Goal: Task Accomplishment & Management: Use online tool/utility

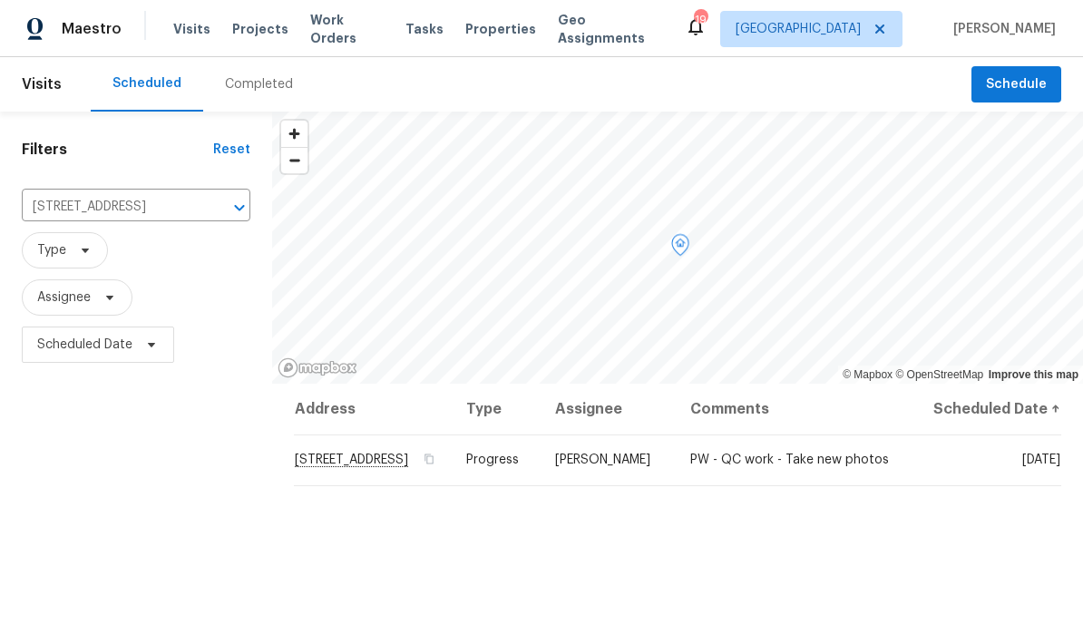
scroll to position [-2, 0]
click at [434, 464] on icon "button" at bounding box center [428, 459] width 9 height 10
click at [434, 464] on icon "button" at bounding box center [429, 459] width 11 height 11
click at [224, 547] on div "Filters Reset 2412 132nd Ave NE, Blaine, MN 55449 ​ Type Assignee Scheduled Date" at bounding box center [136, 505] width 272 height 787
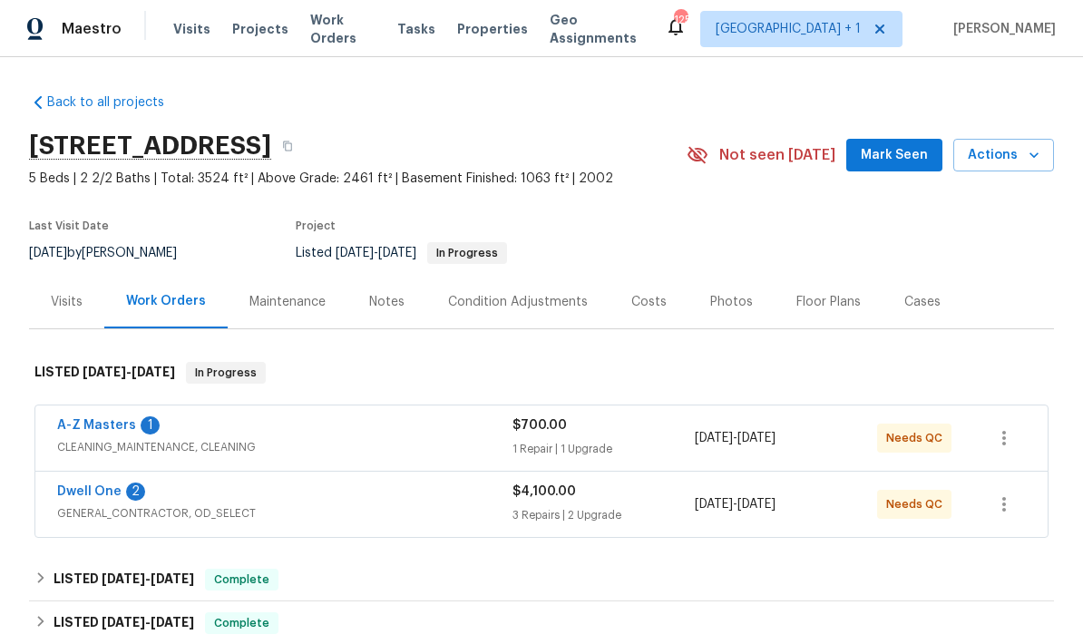
click at [894, 166] on button "Mark Seen" at bounding box center [894, 156] width 96 height 34
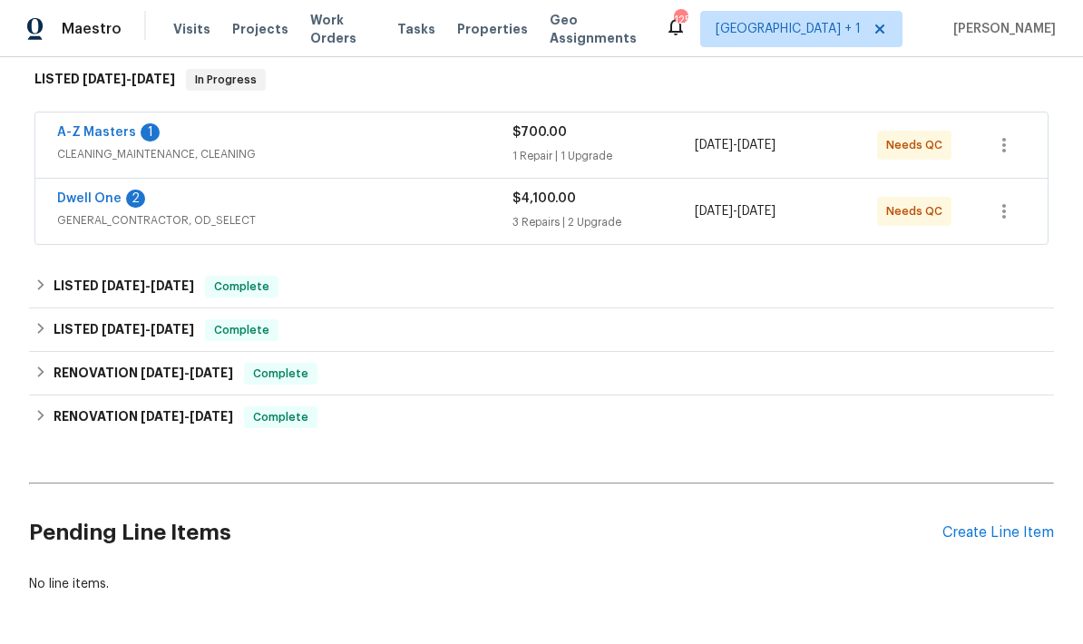
scroll to position [292, 0]
click at [1000, 540] on div "Create Line Item" at bounding box center [998, 533] width 112 height 17
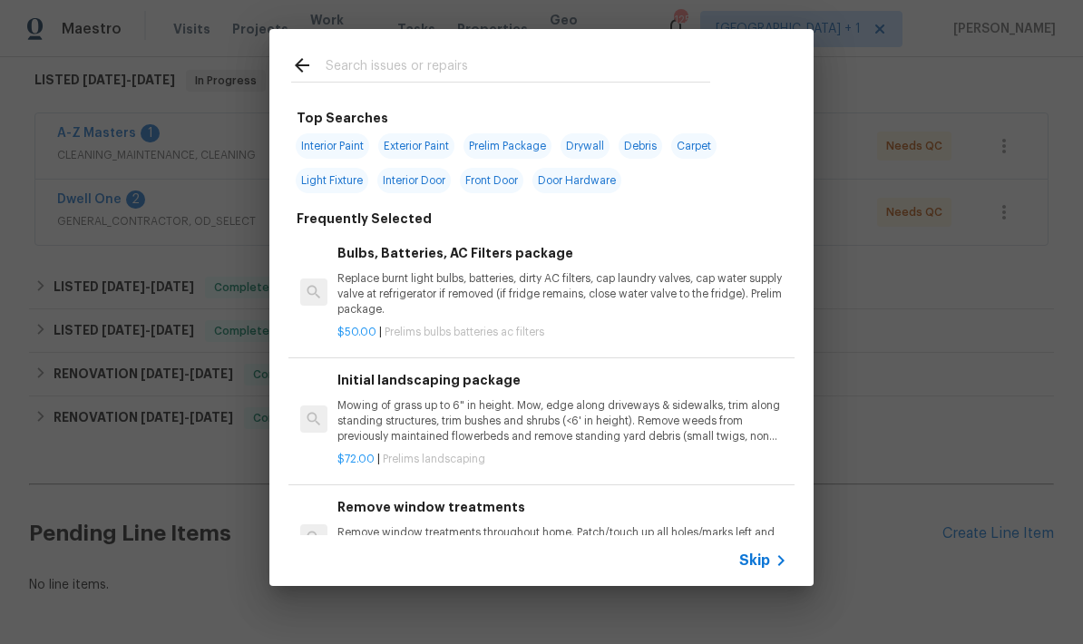
click at [481, 70] on input "text" at bounding box center [518, 67] width 385 height 27
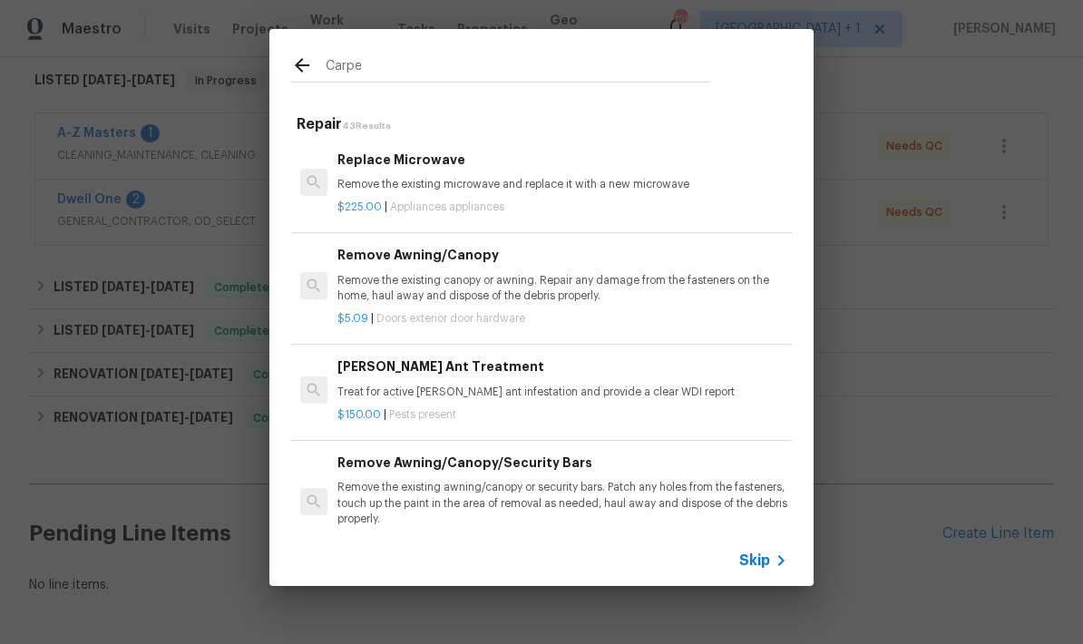
type input "Carpet"
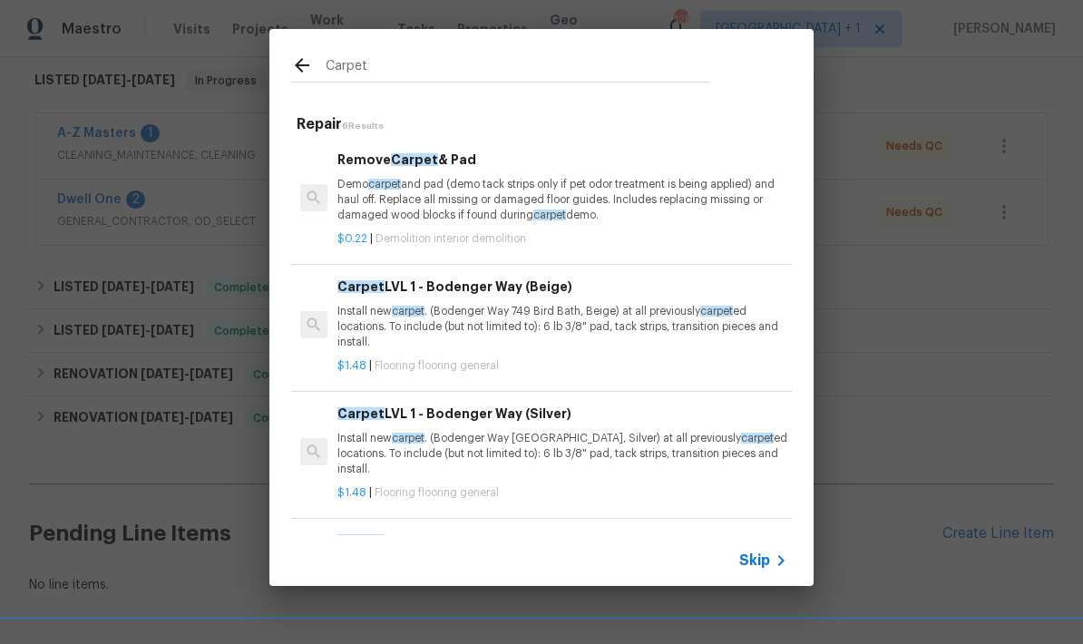
click at [589, 338] on p "Install new carpet . (Bodenger Way 749 Bird Bath, Beige) at all previously carp…" at bounding box center [562, 327] width 450 height 46
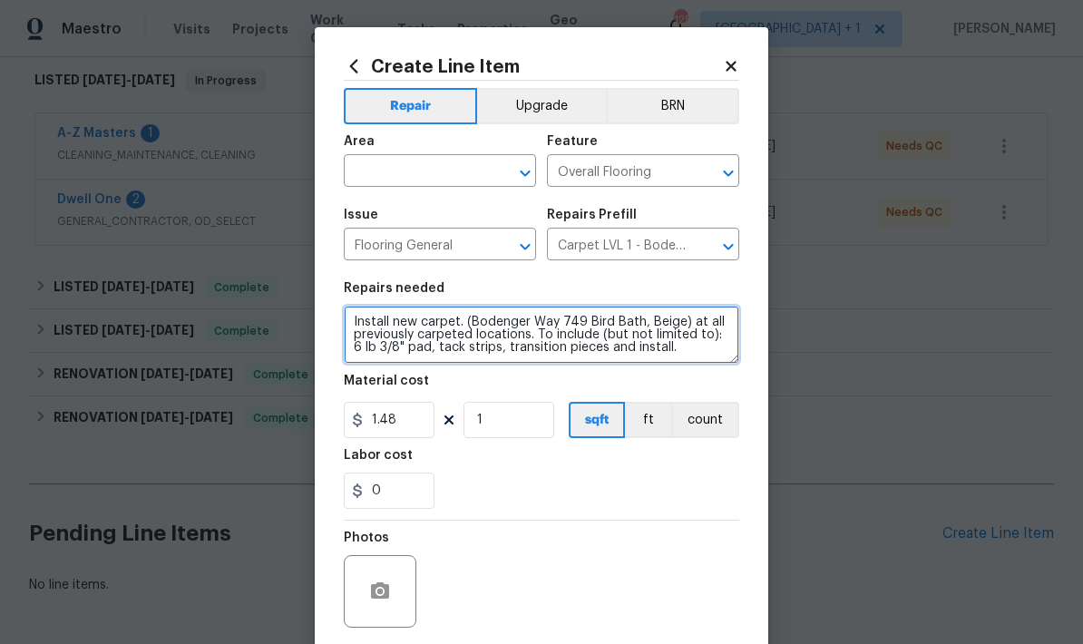
click at [424, 309] on textarea "Install new carpet. (Bodenger Way 749 Bird Bath, Beige) at all previously carpe…" at bounding box center [541, 335] width 395 height 58
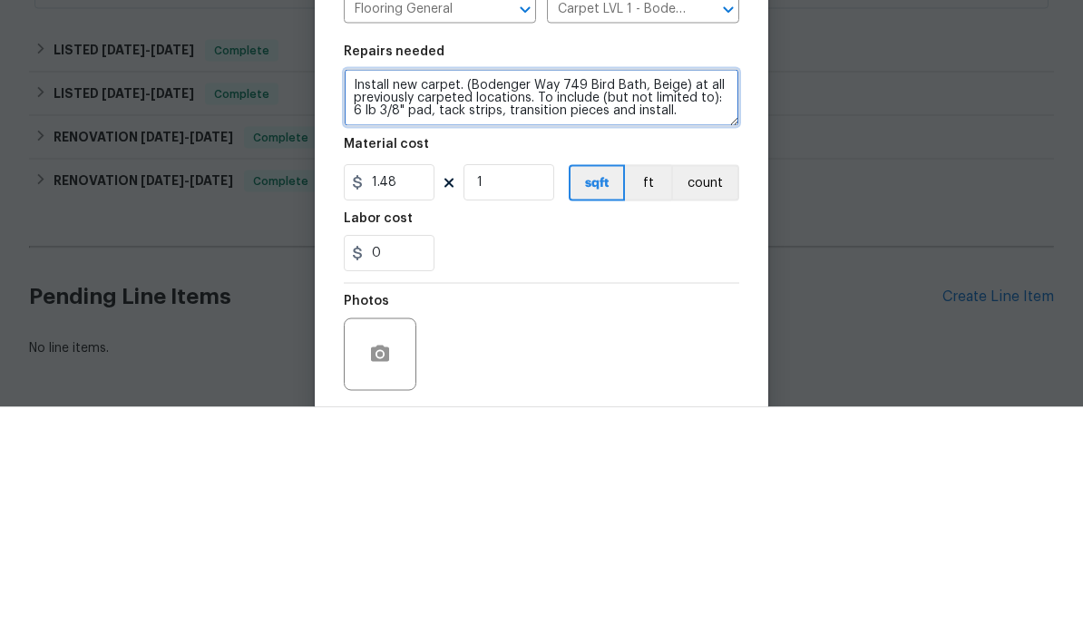
click at [619, 306] on textarea "Install new carpet. (Bodenger Way 749 Bird Bath, Beige) at all previously carpe…" at bounding box center [541, 335] width 395 height 58
click at [678, 306] on textarea "Install new carpet. (Bodenger Way 749 Bird Bath, Beige) at all previously carpe…" at bounding box center [541, 335] width 395 height 58
click at [707, 306] on textarea "Install new carpet and pad. Match closely existing color. at all previously car…" at bounding box center [541, 335] width 395 height 58
click at [351, 306] on textarea "Install new carpet and pad. Match closely existing color. at all previously car…" at bounding box center [541, 335] width 395 height 58
click at [497, 306] on textarea "Main floor 2 rooms only. Install new carpet and pad. Match closely existing col…" at bounding box center [541, 335] width 395 height 58
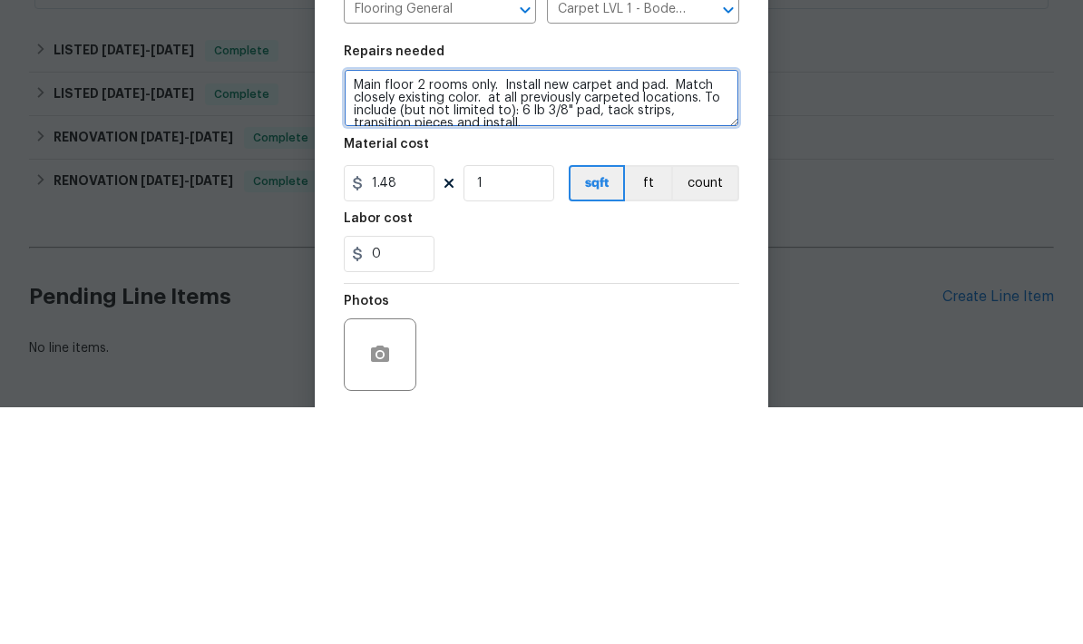
click at [649, 306] on textarea "Main floor 2 rooms only. Install new carpet and pad. Match closely existing col…" at bounding box center [541, 335] width 395 height 58
click at [498, 306] on textarea "Main floor 2 rooms only. Install new carpet and pad. Match closely existing col…" at bounding box center [541, 335] width 395 height 58
click at [497, 306] on textarea "Main floor 2 rooms only. Install new carpet and pad. Match closely existing col…" at bounding box center [541, 335] width 395 height 58
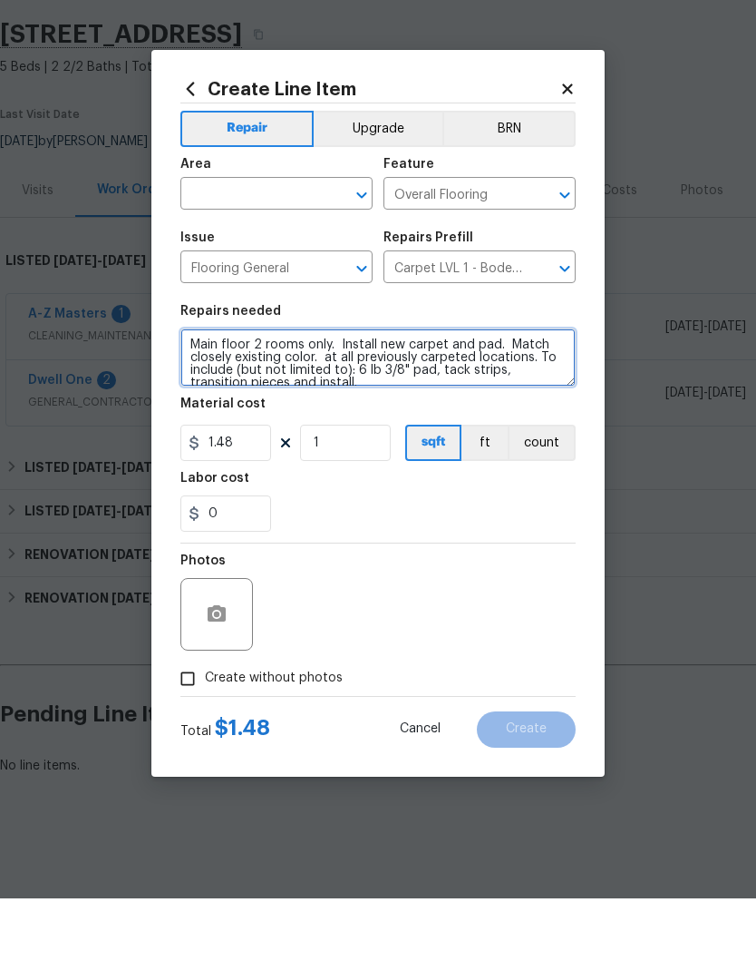
scroll to position [0, 0]
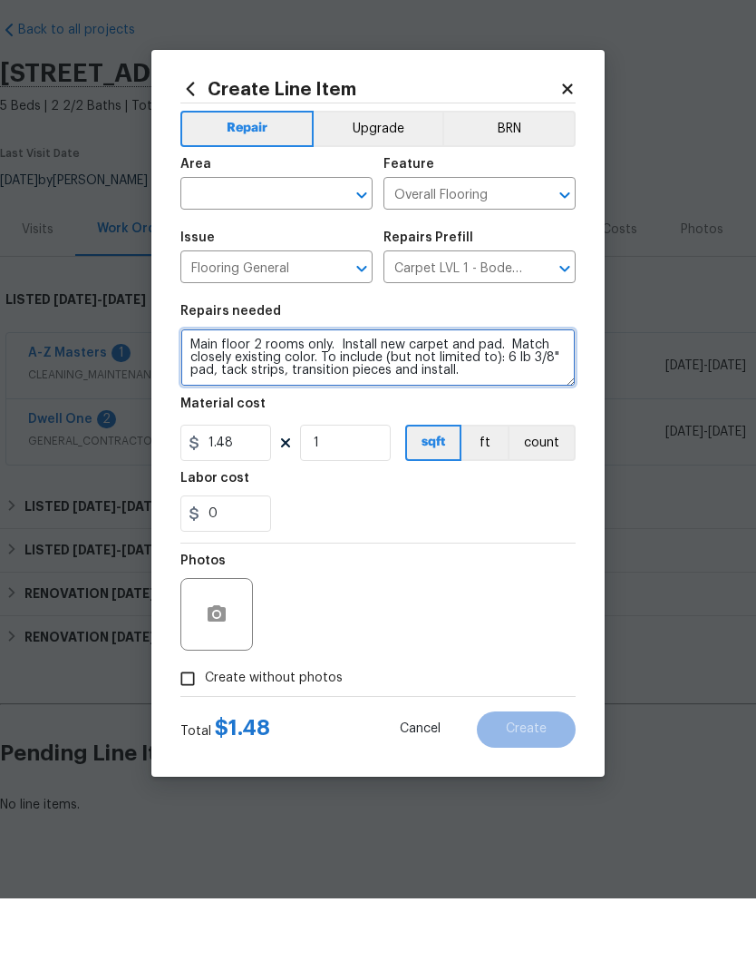
type textarea "Main floor 2 rooms only. Install new carpet and pad. Match closely existing col…"
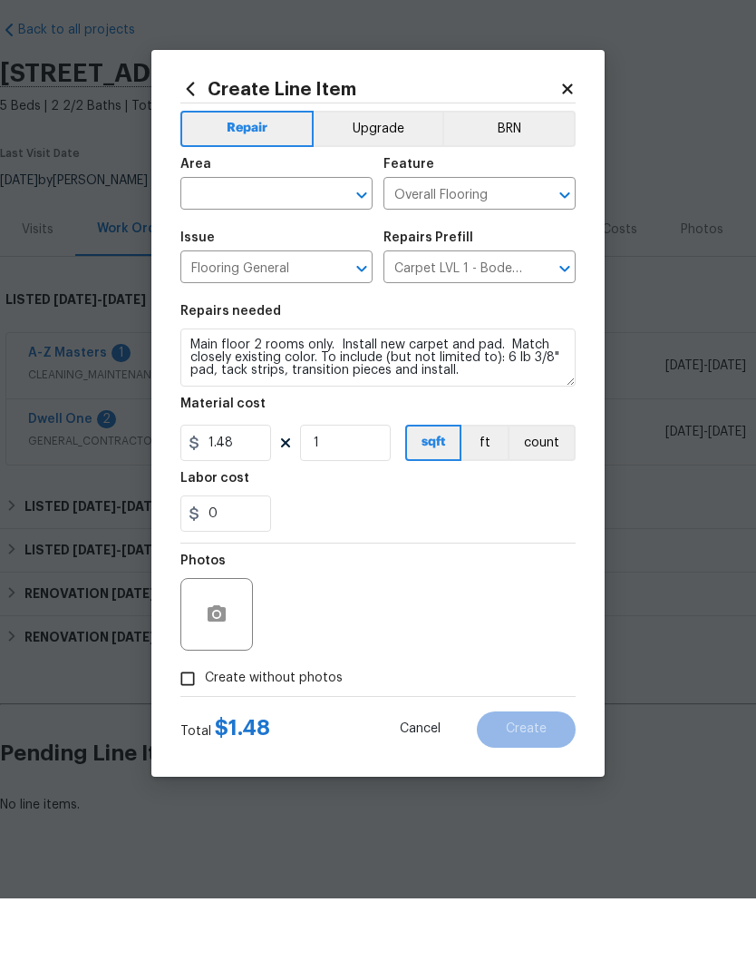
click at [544, 568] on div "0" at bounding box center [378, 586] width 395 height 36
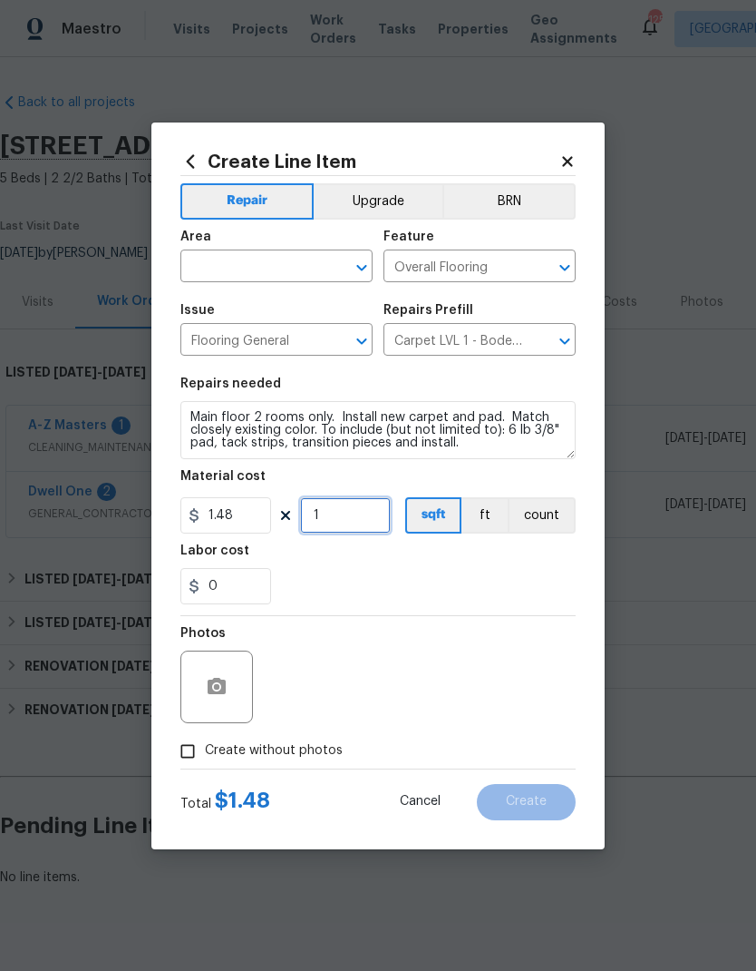
click at [364, 524] on input "1" at bounding box center [345, 515] width 91 height 36
type input "400"
click at [512, 577] on div "0" at bounding box center [378, 586] width 395 height 36
click at [525, 618] on div "Photos" at bounding box center [378, 675] width 395 height 118
click at [210, 643] on icon "button" at bounding box center [217, 686] width 18 height 16
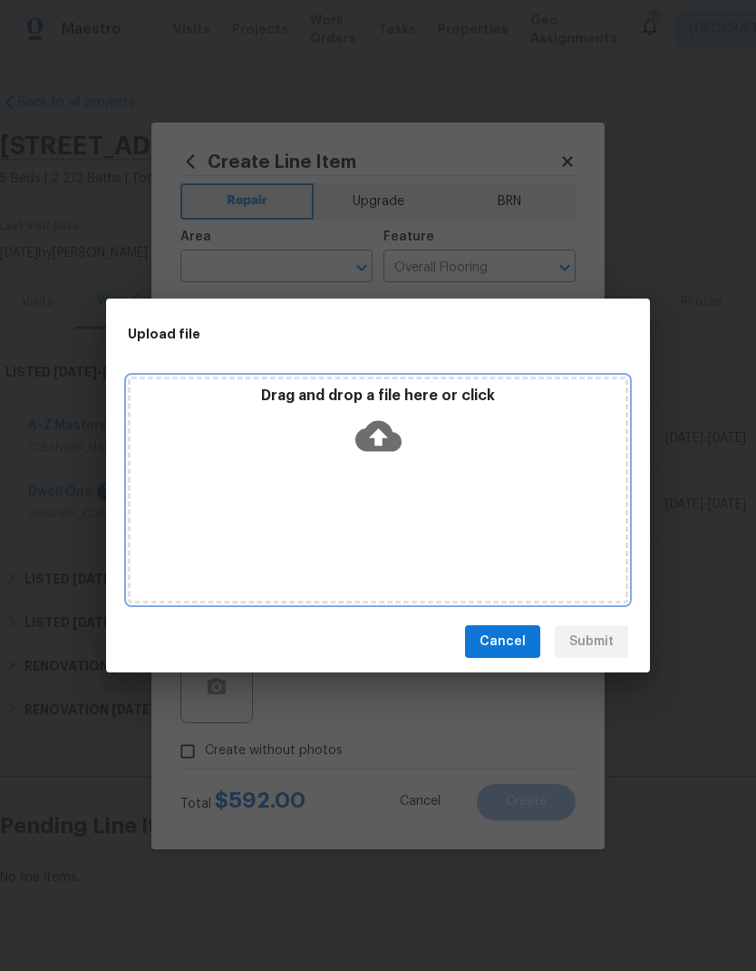
click at [493, 506] on div "Drag and drop a file here or click" at bounding box center [378, 489] width 501 height 227
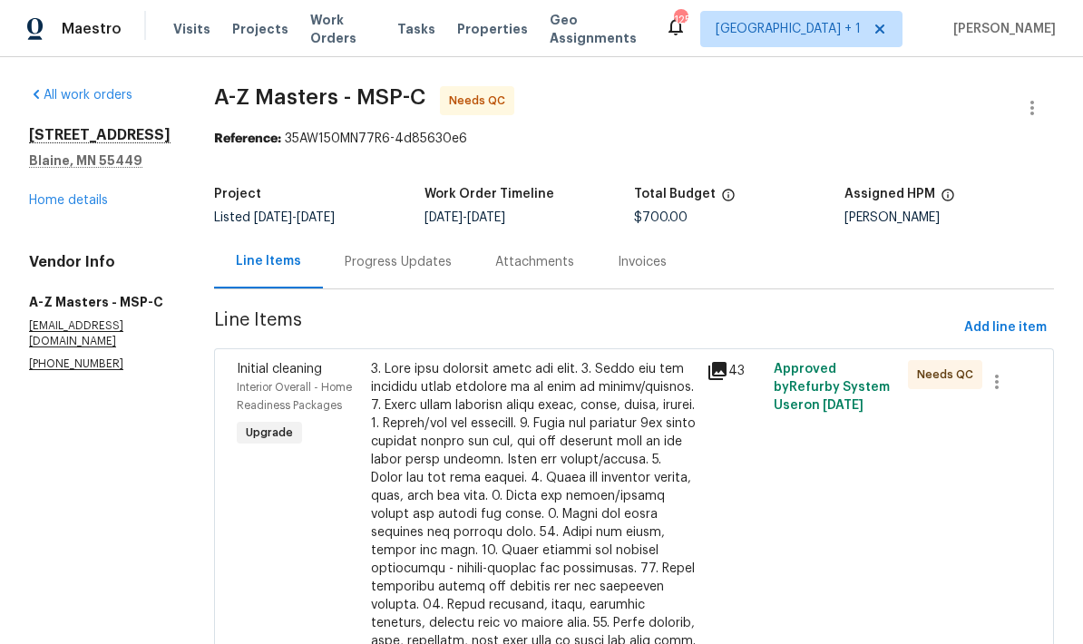
click at [29, 207] on link "Home details" at bounding box center [68, 200] width 79 height 13
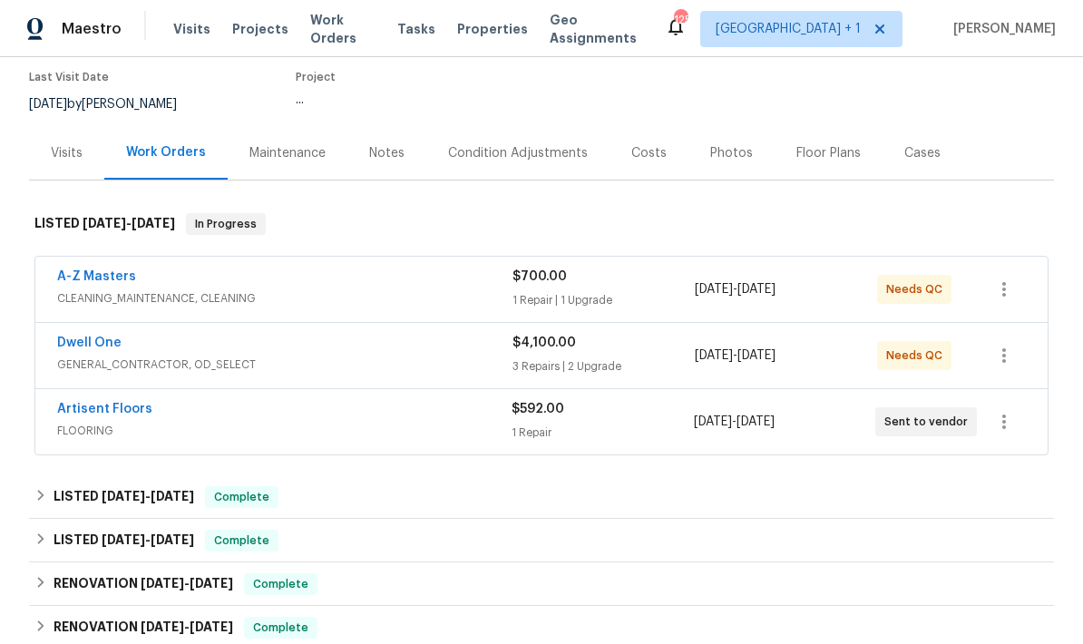
scroll to position [147, 0]
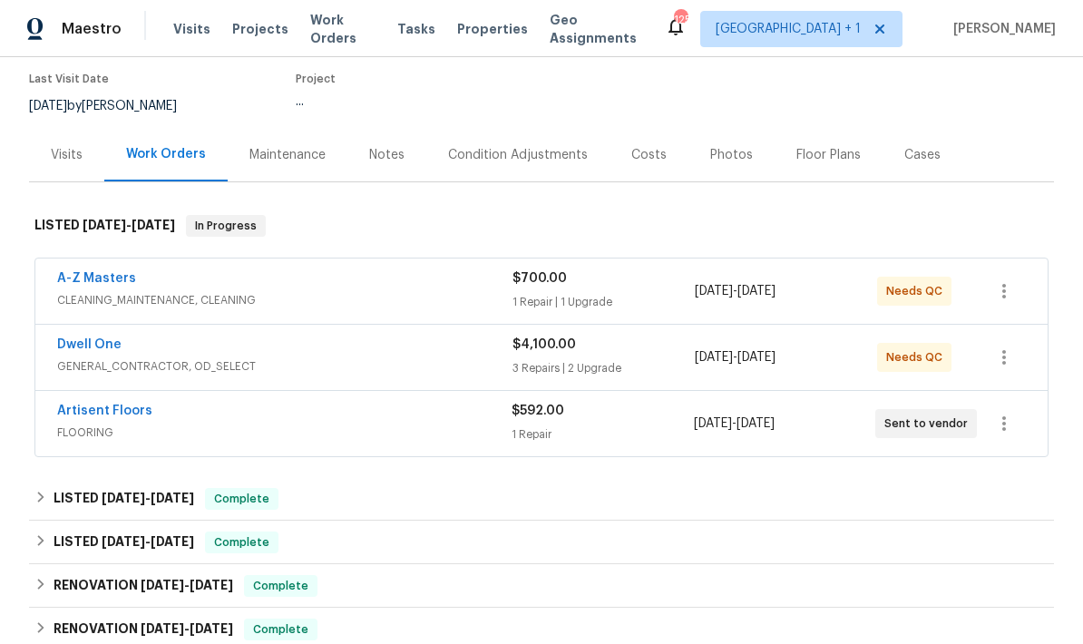
click at [95, 350] on link "Dwell One" at bounding box center [89, 344] width 64 height 13
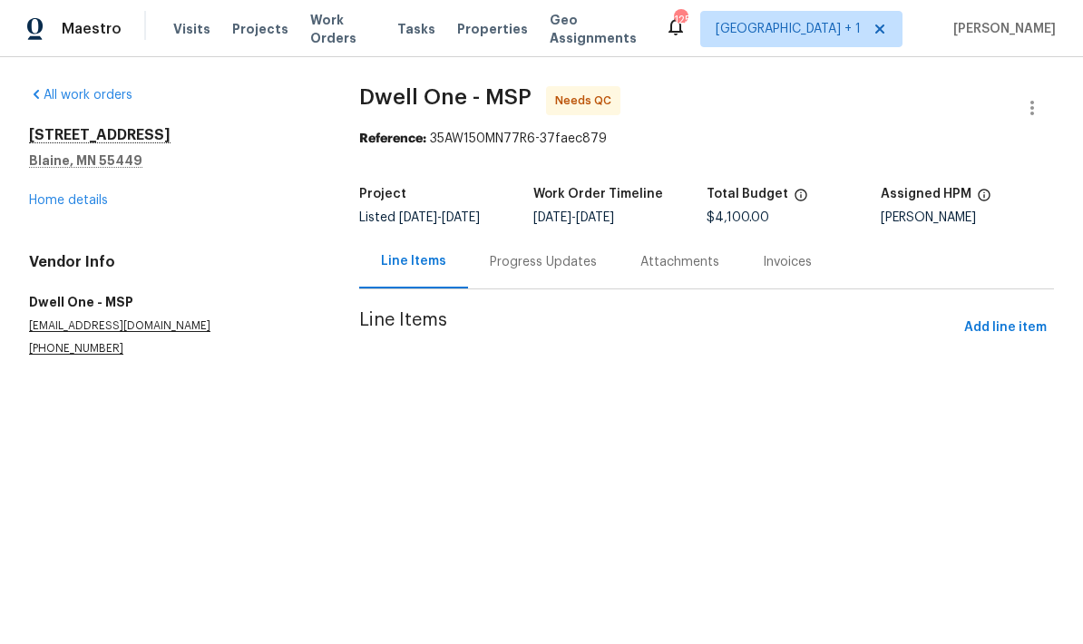
click at [551, 250] on div "Progress Updates" at bounding box center [543, 262] width 151 height 54
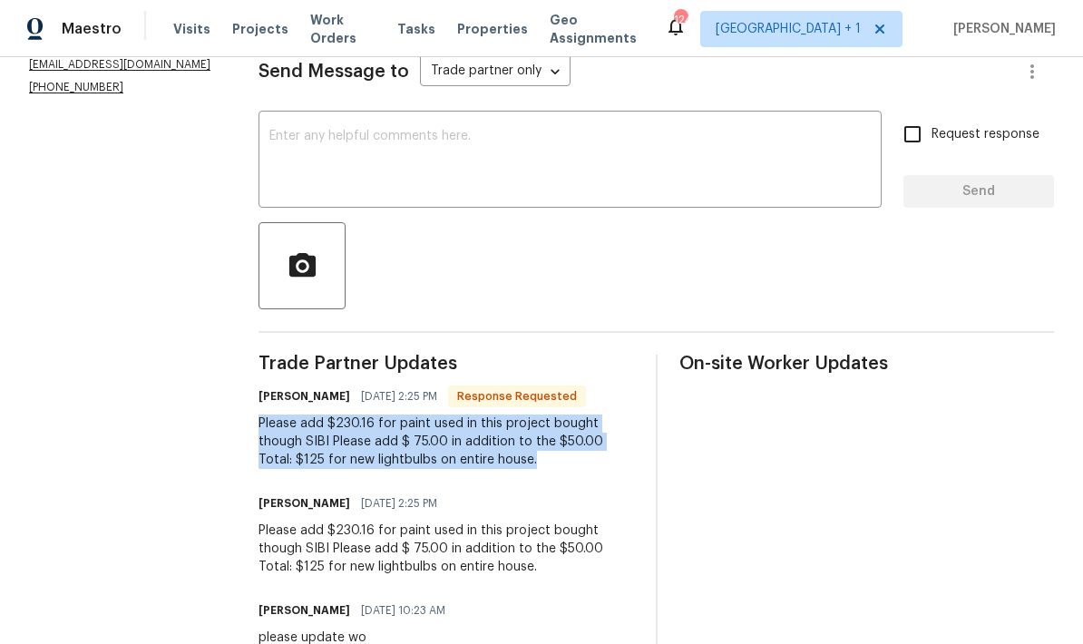
scroll to position [243, 0]
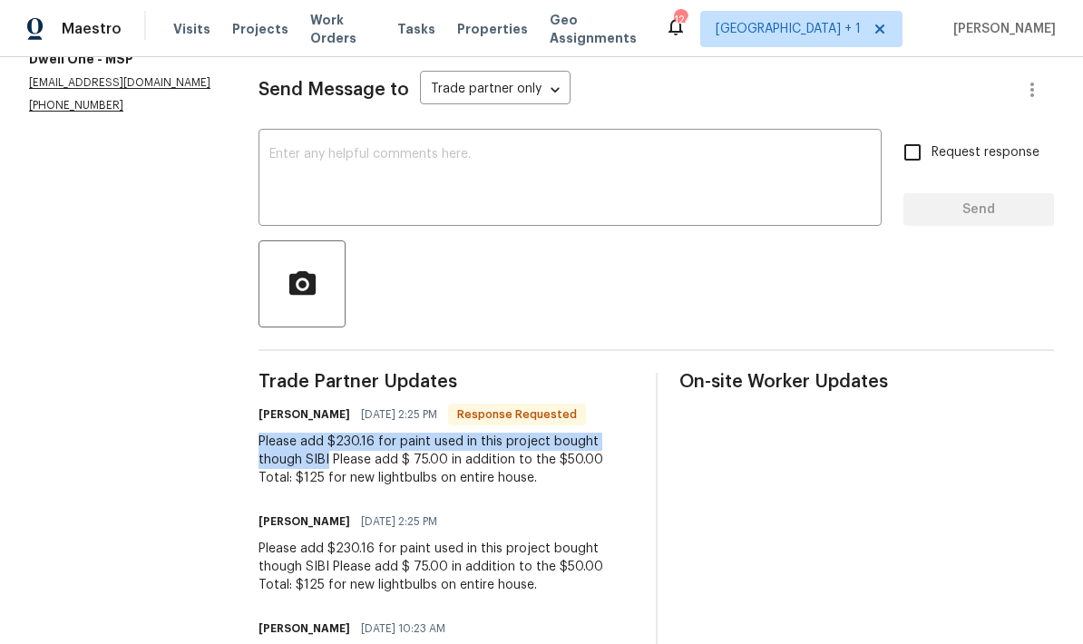
copy div "Please add $230.16 for paint used in this project bought though SIBI"
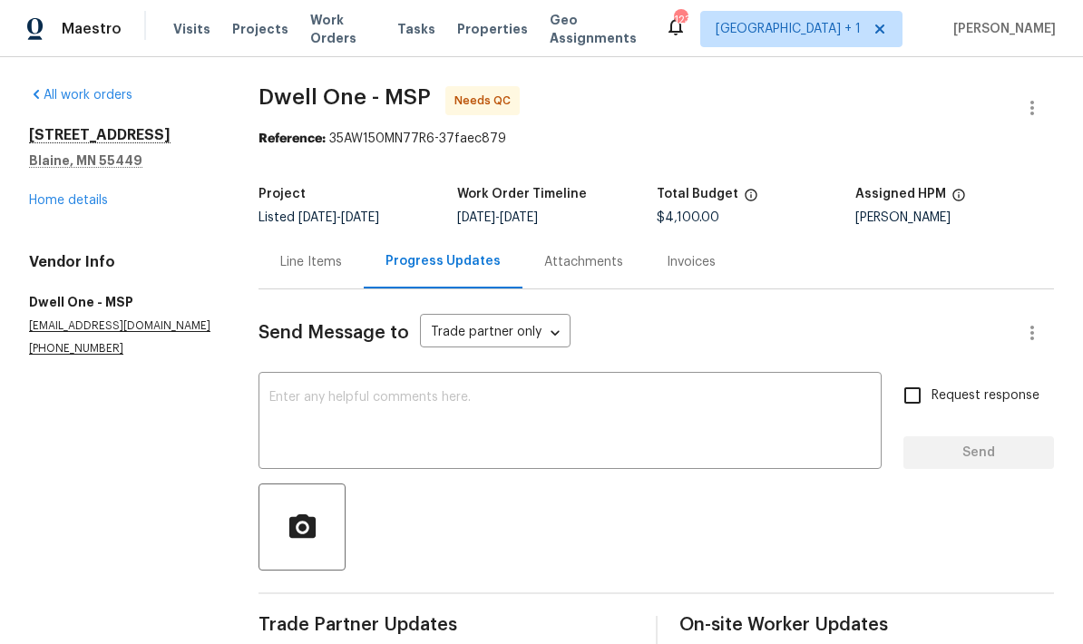
scroll to position [0, 0]
click at [320, 259] on div "Line Items" at bounding box center [311, 262] width 62 height 18
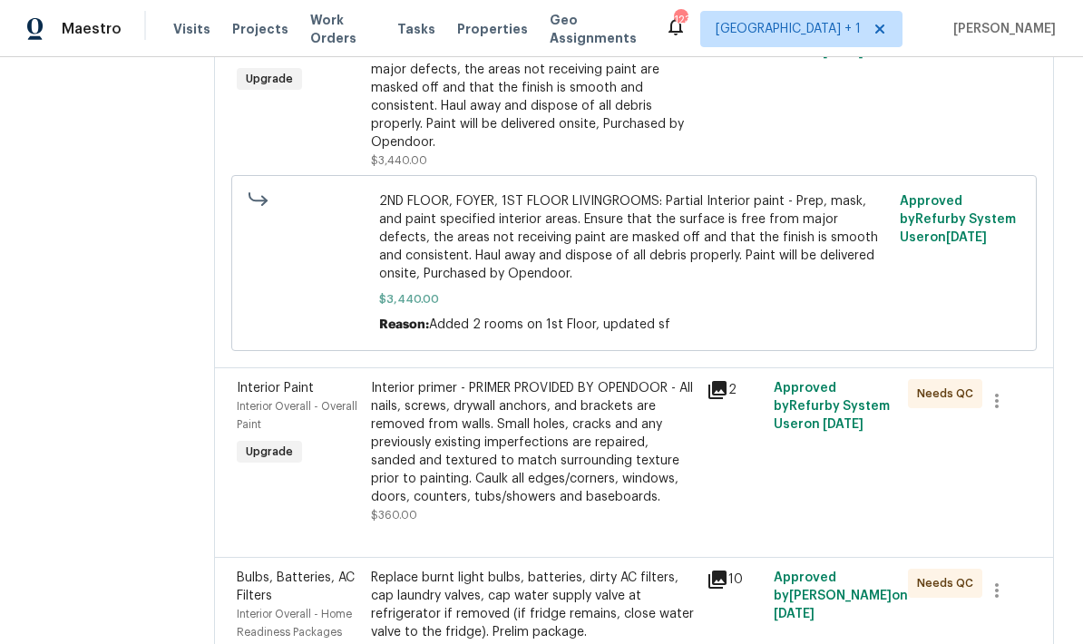
scroll to position [355, 0]
click at [574, 378] on div "Interior primer - PRIMER PROVIDED BY OPENDOOR - All nails, screws, drywall anch…" at bounding box center [533, 441] width 325 height 127
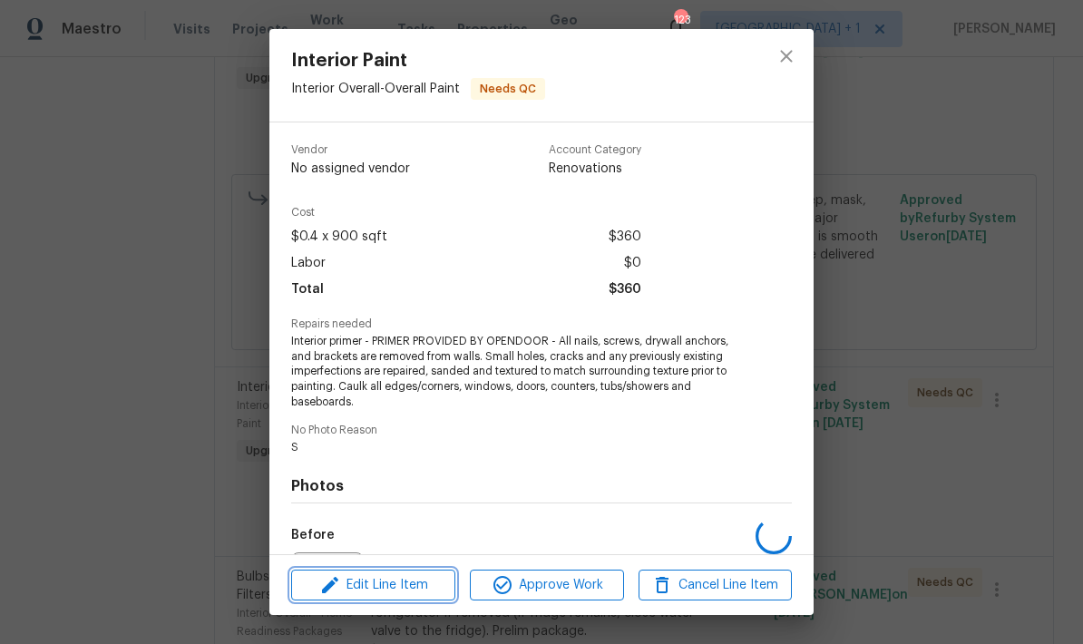
click at [410, 582] on span "Edit Line Item" at bounding box center [373, 585] width 153 height 23
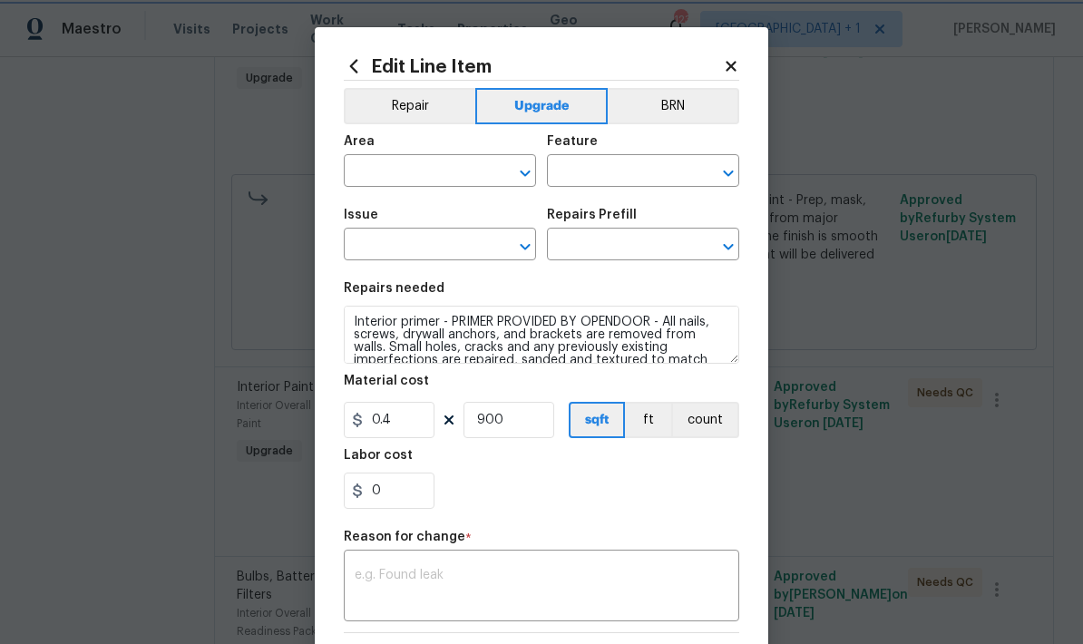
type input "Interior Overall"
type input "Overall Paint"
type input "Interior Paint"
type input "Primer - Labor Only $0.40"
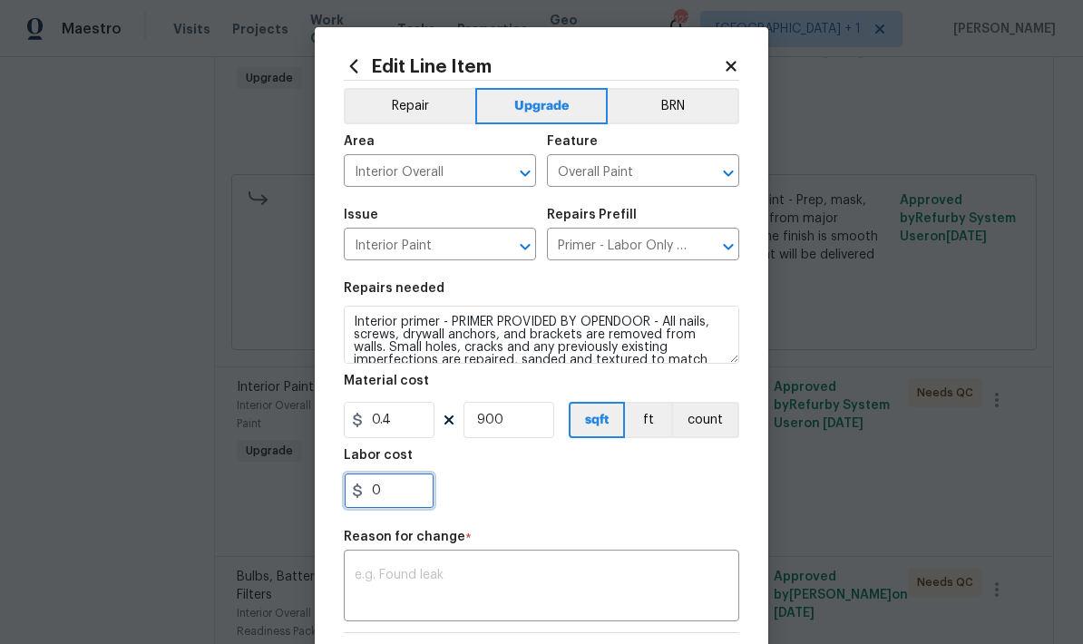
click at [403, 501] on input "0" at bounding box center [389, 491] width 91 height 36
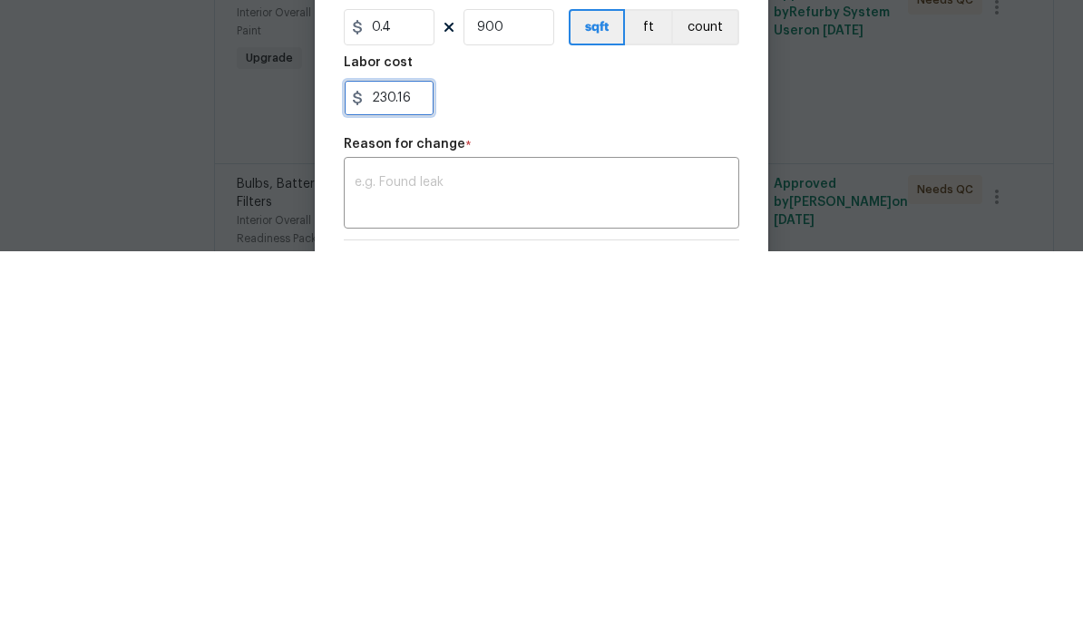
type input "230.16"
click at [599, 473] on div "230.16" at bounding box center [541, 491] width 395 height 36
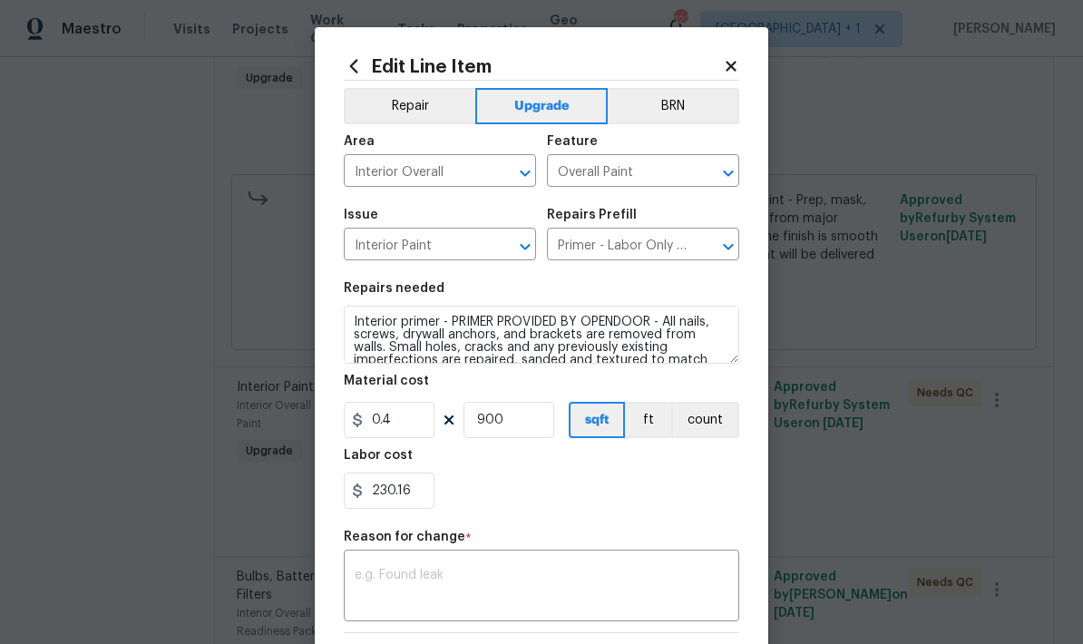
click at [463, 577] on textarea at bounding box center [542, 588] width 374 height 38
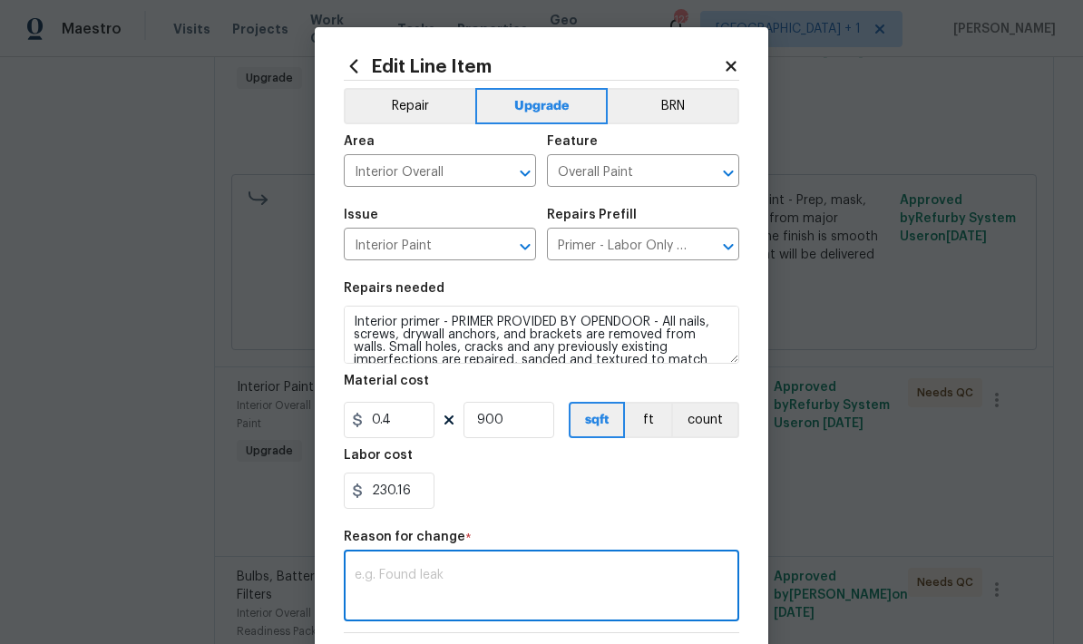
click at [439, 577] on textarea at bounding box center [542, 588] width 374 height 38
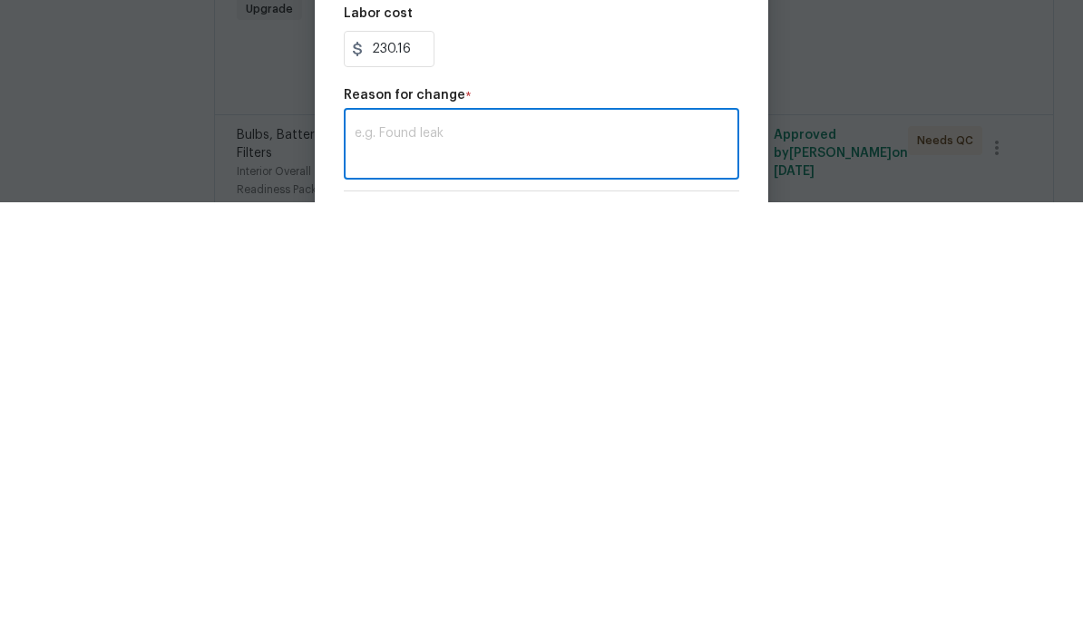
click at [402, 569] on textarea at bounding box center [542, 588] width 374 height 38
paste textarea "Please add $230.16 for paint used in this project bought though SIBI"
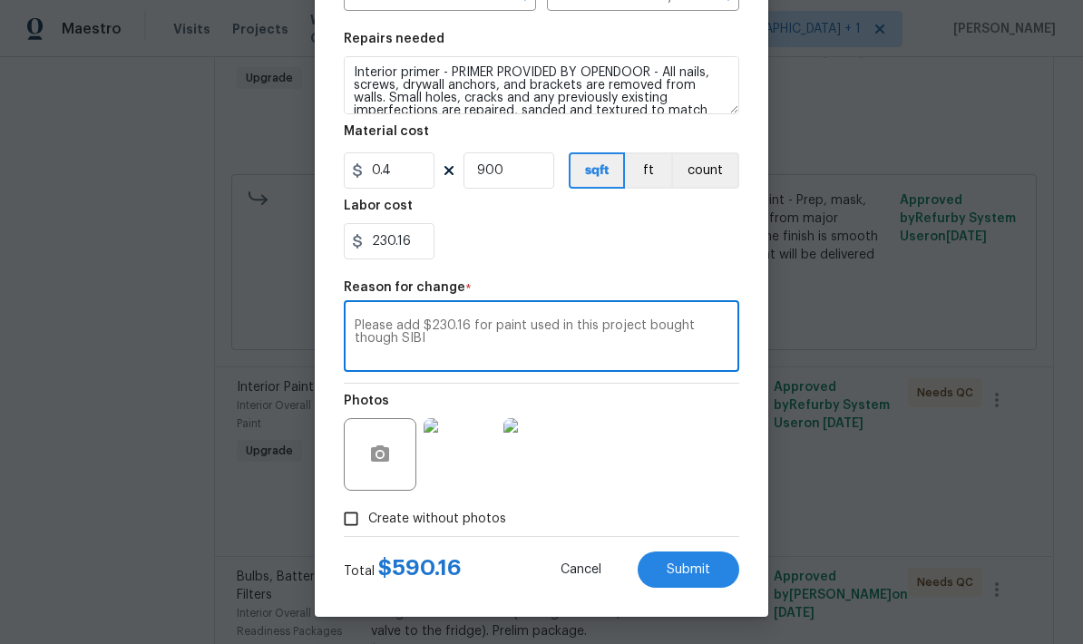
scroll to position [253, 0]
type textarea "Please add $230.16 for paint used in this project bought though SIBI"
click at [712, 571] on button "Submit" at bounding box center [689, 569] width 102 height 36
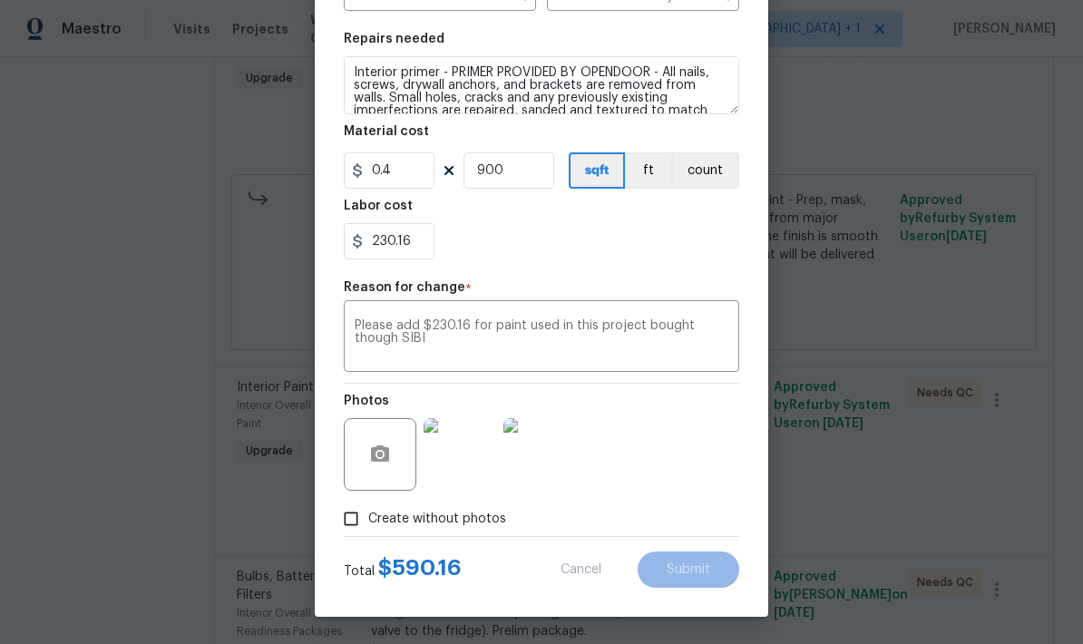
scroll to position [0, 0]
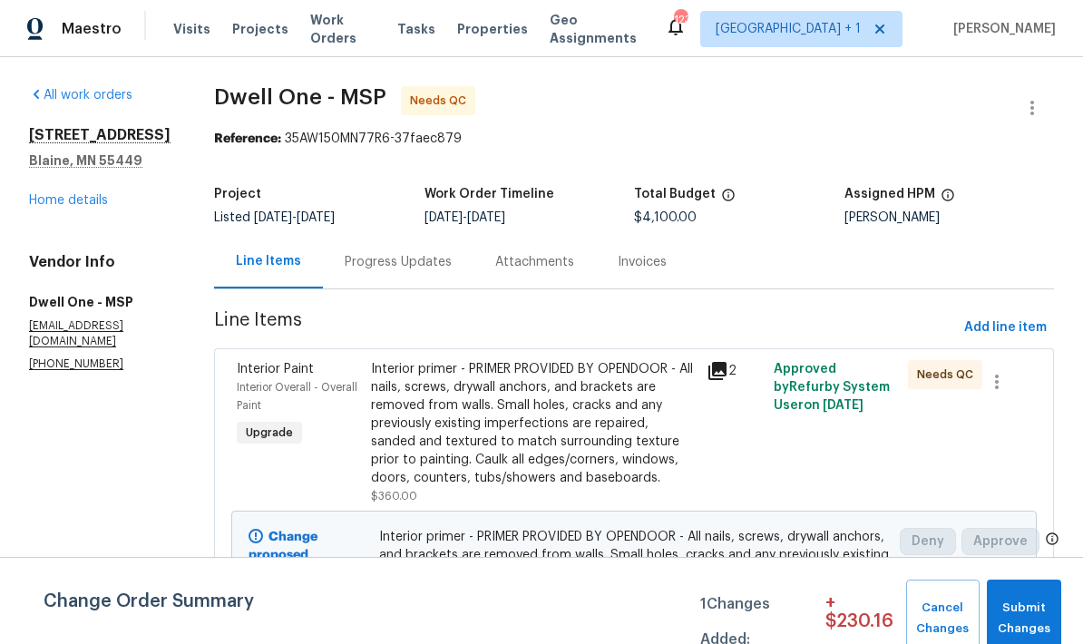
click at [373, 263] on div "Progress Updates" at bounding box center [398, 262] width 107 height 18
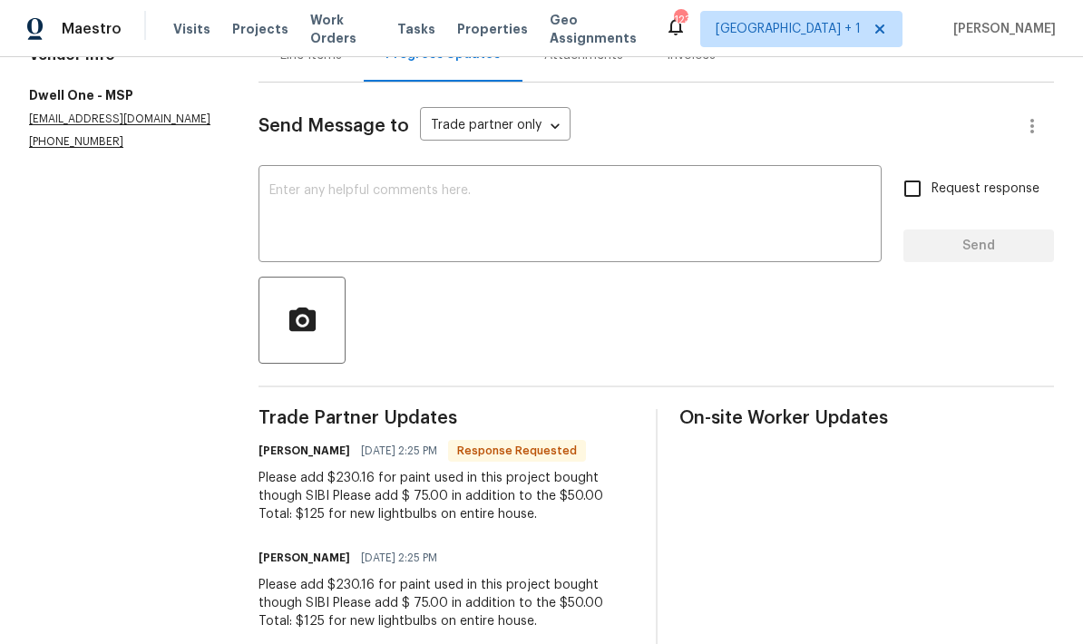
scroll to position [210, 0]
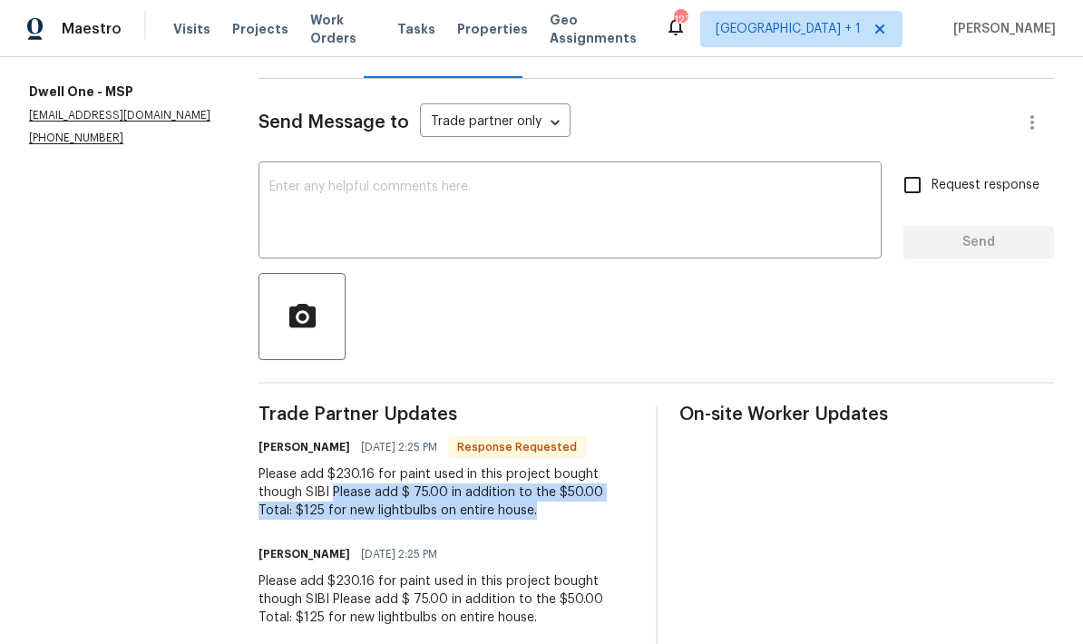
copy div "Please add $ 75.00 in addition to the $50.00 Total: $125 for new lightbulbs on …"
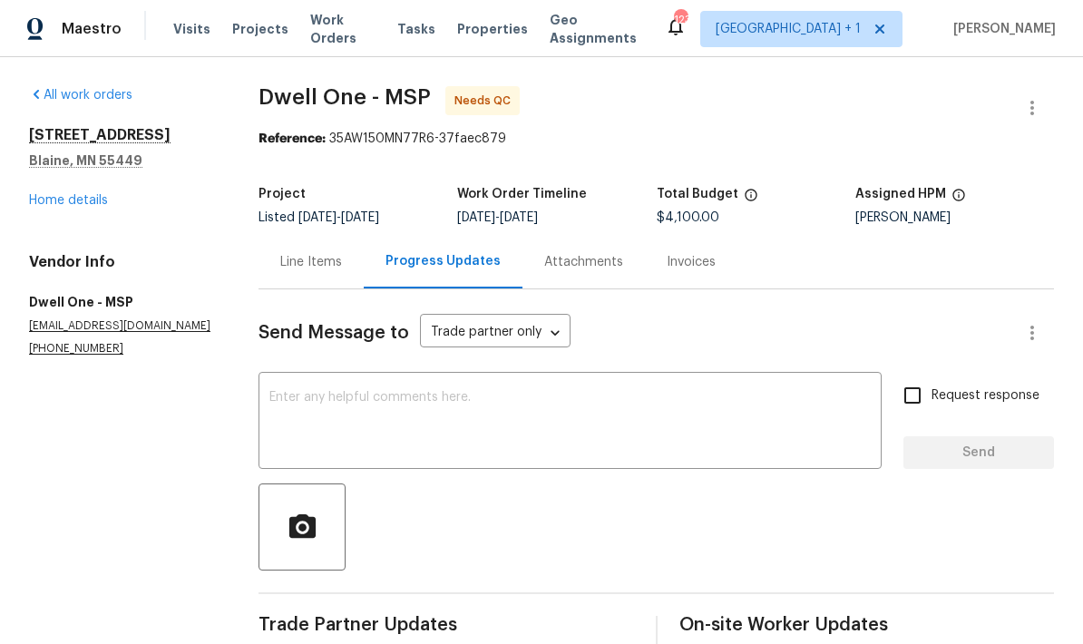
scroll to position [0, 0]
click at [328, 235] on div "Line Items" at bounding box center [311, 262] width 105 height 54
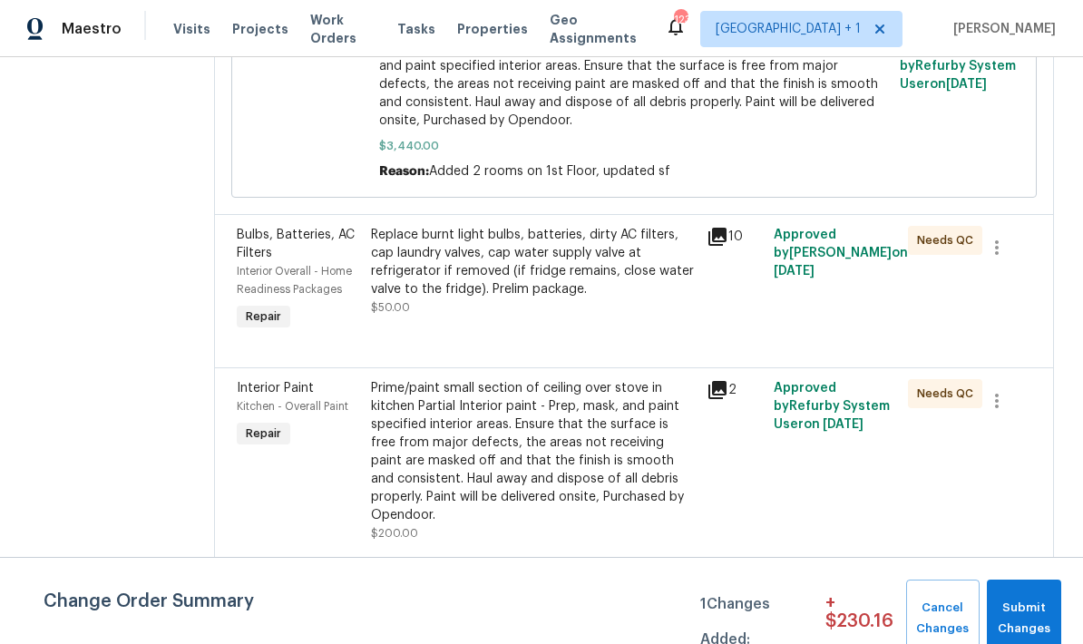
scroll to position [874, 0]
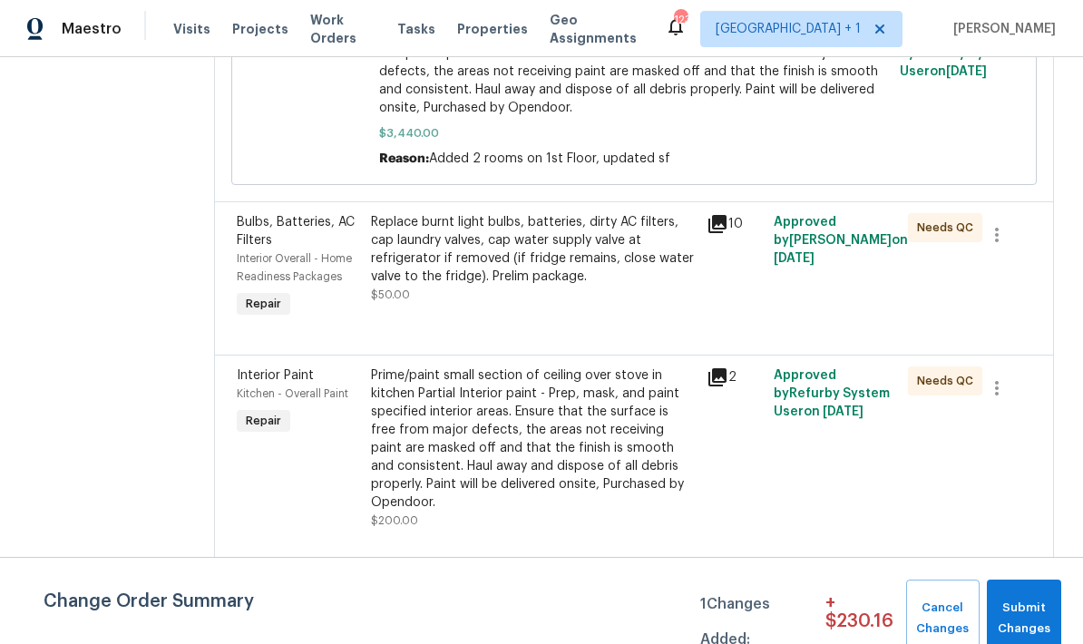
click at [514, 213] on div "Replace burnt light bulbs, batteries, dirty AC filters, cap laundry valves, cap…" at bounding box center [533, 249] width 325 height 73
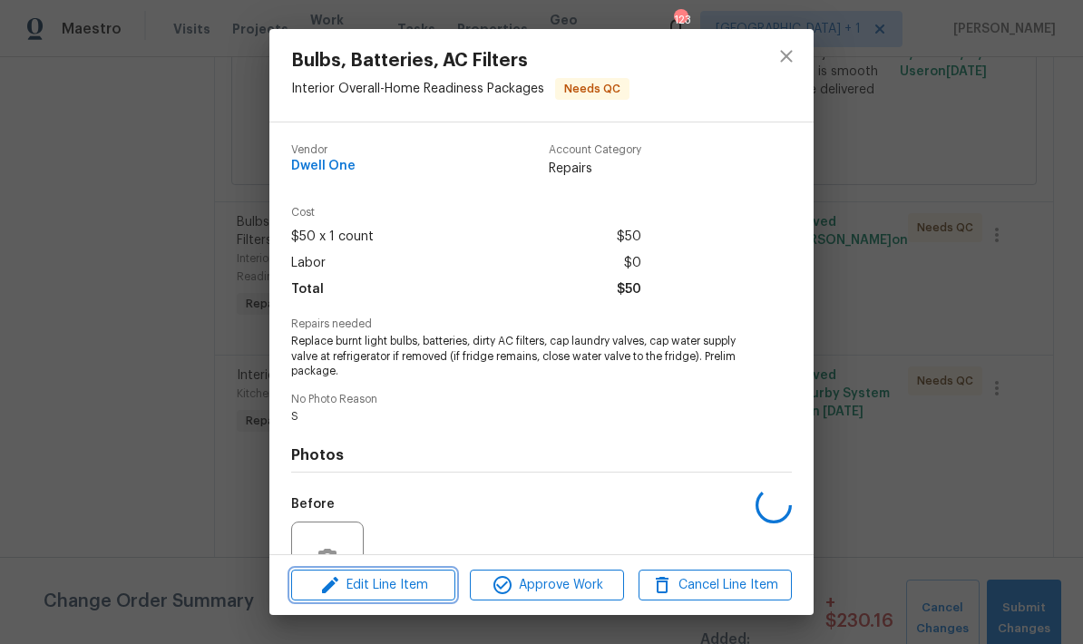
click at [424, 583] on span "Edit Line Item" at bounding box center [373, 585] width 153 height 23
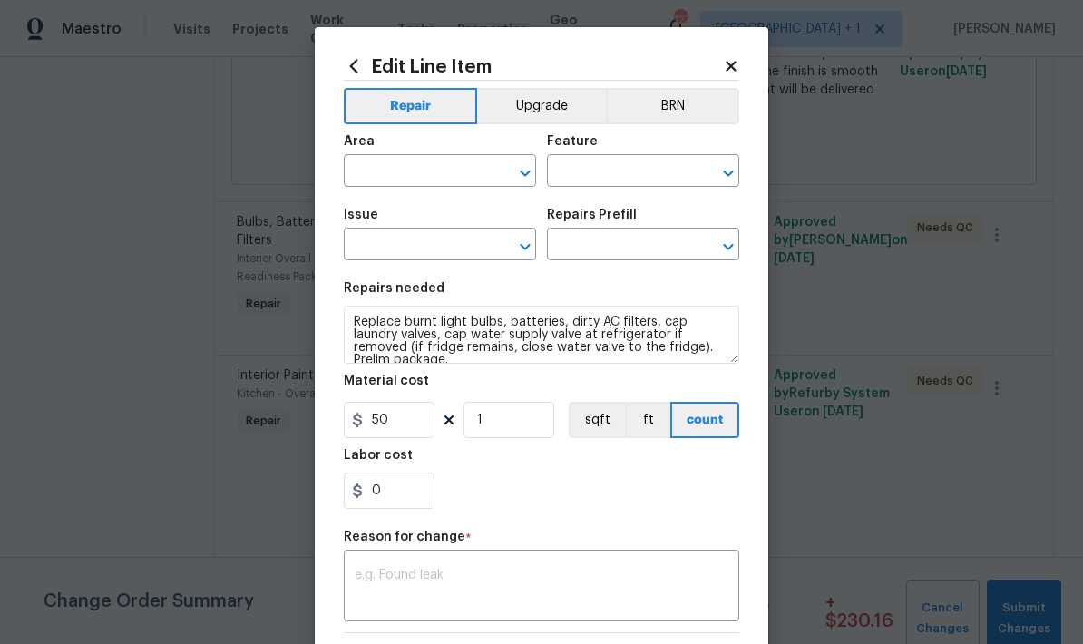
type input "Interior Overall"
type input "Home Readiness Packages"
type input "Bulbs, Batteries, AC Filters"
type input "Bulbs, Batteries, AC Filters package $50.00"
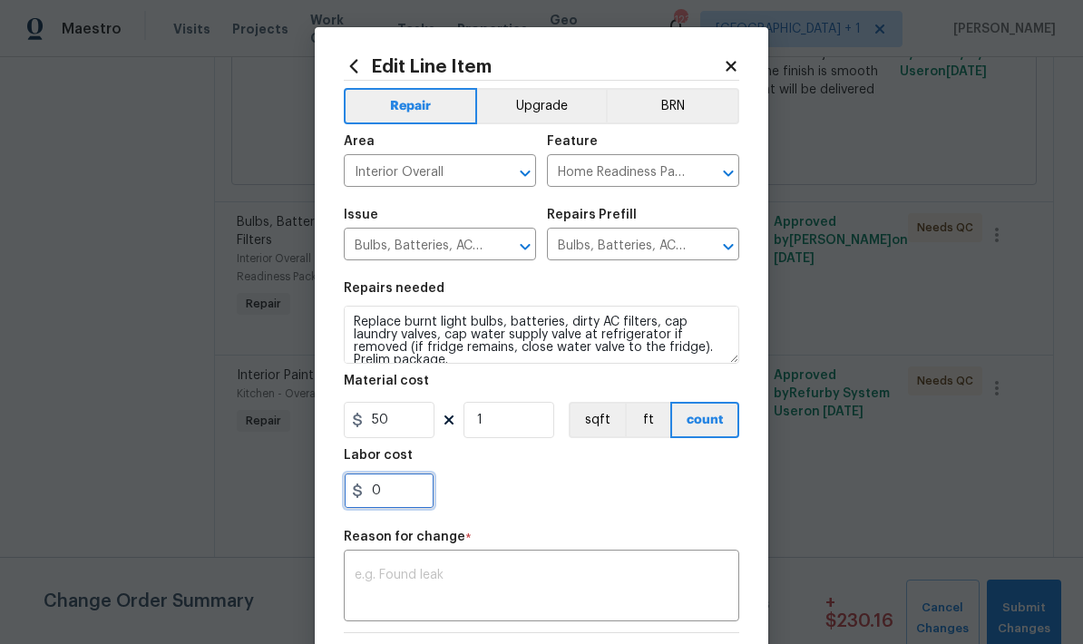
click at [417, 495] on input "0" at bounding box center [389, 491] width 91 height 36
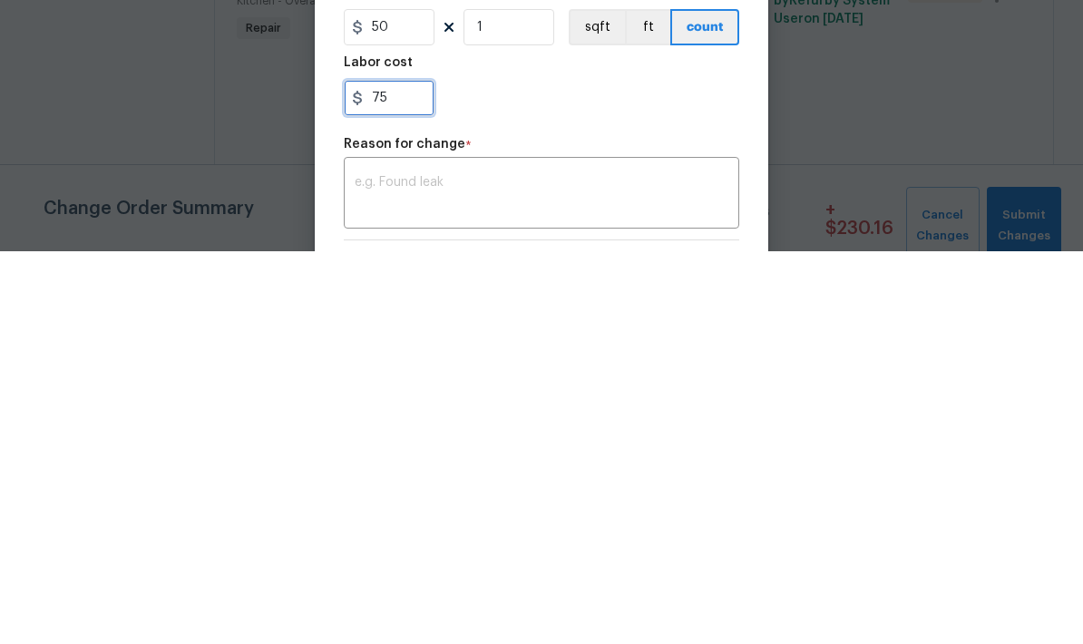
type input "75"
click at [595, 473] on div "75" at bounding box center [541, 491] width 395 height 36
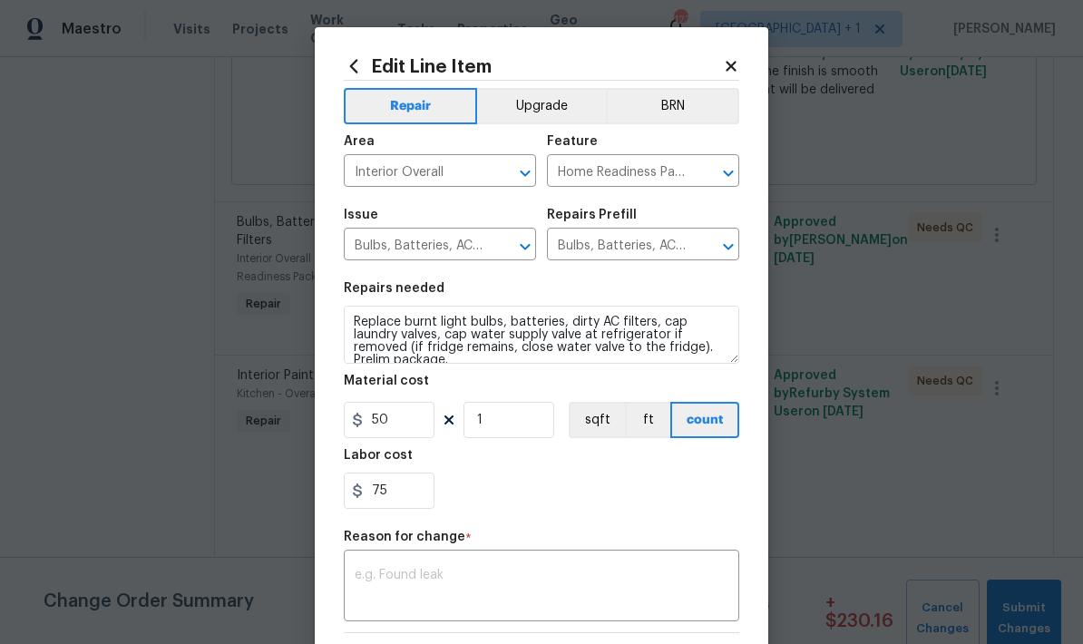
click at [538, 569] on div "x ​" at bounding box center [541, 587] width 395 height 67
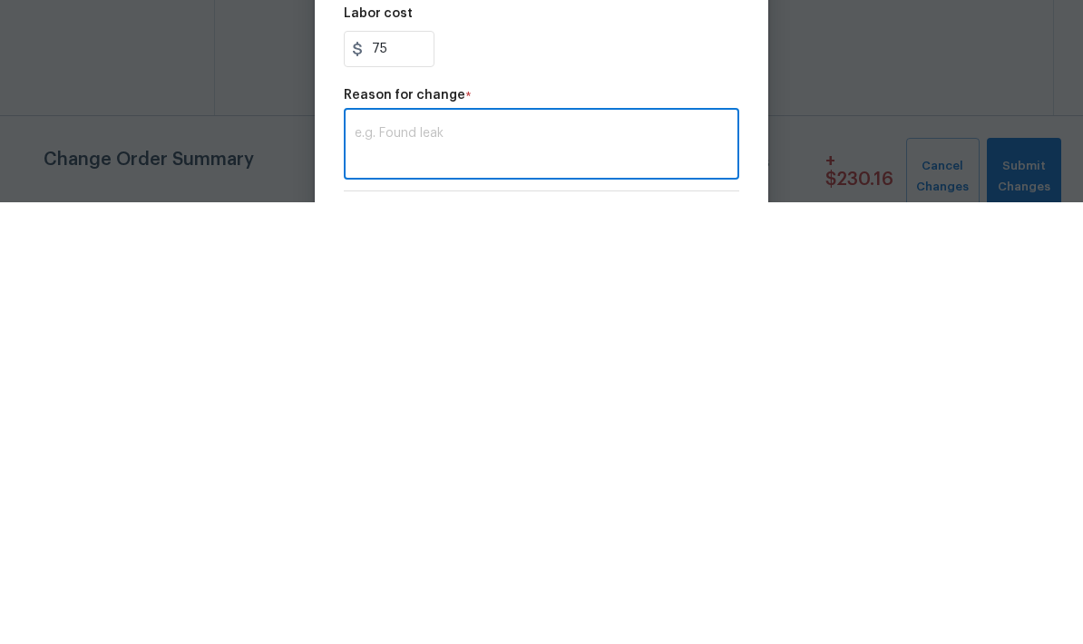
click at [460, 554] on div "x ​" at bounding box center [541, 587] width 395 height 67
click at [409, 569] on textarea at bounding box center [542, 588] width 374 height 38
paste textarea "Please add $ 75.00 in addition to the $50.00 Total: $125 for new lightbulbs on …"
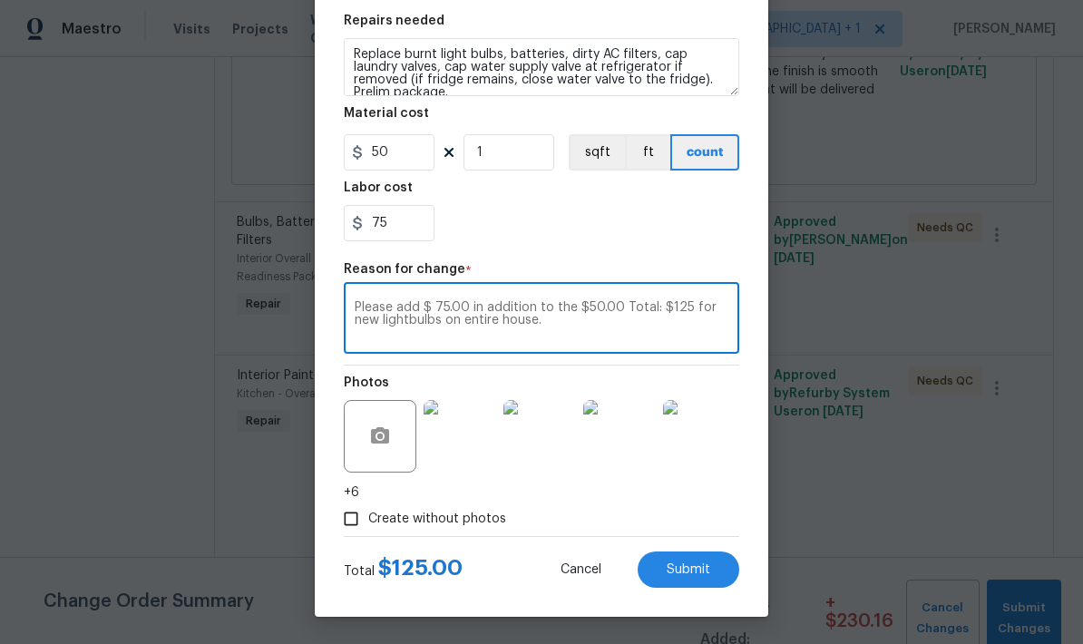
scroll to position [271, 0]
type textarea "Please add $ 75.00 in addition to the $50.00 Total: $125 for new lightbulbs on …"
click at [715, 568] on button "Submit" at bounding box center [689, 569] width 102 height 36
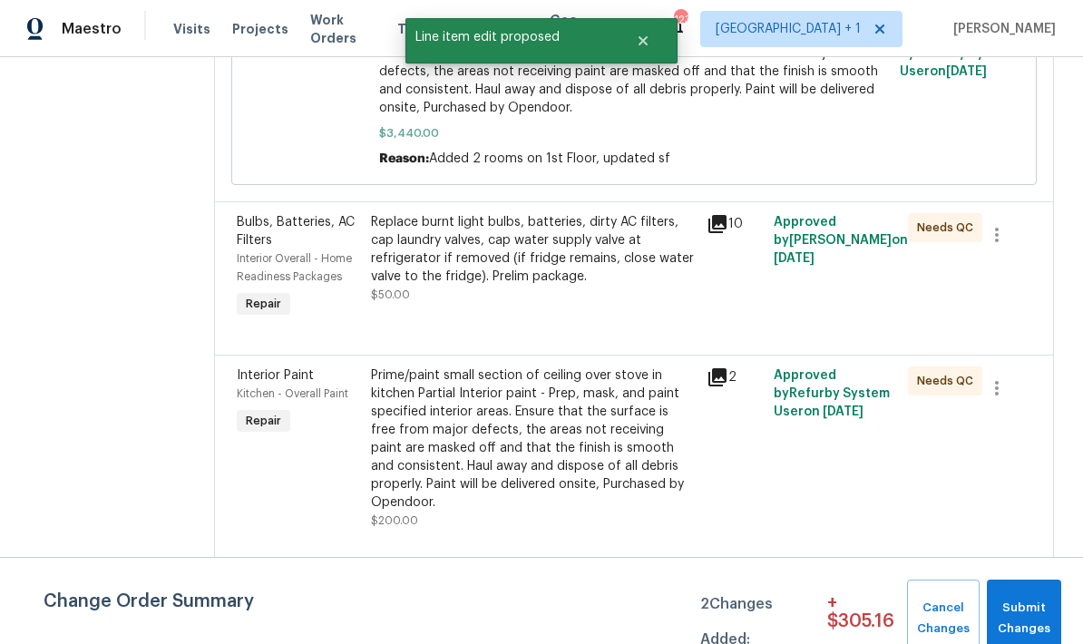
scroll to position [0, 0]
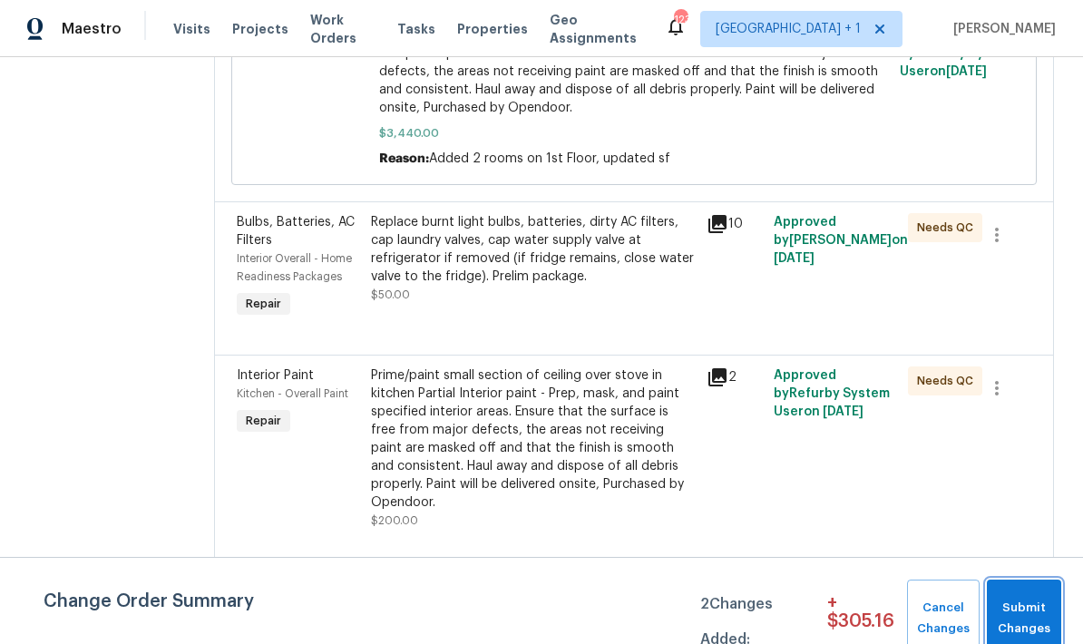
click at [756, 611] on span "Submit Changes" at bounding box center [1024, 619] width 56 height 42
click at [756, 616] on span "Submit Changes" at bounding box center [1024, 619] width 56 height 42
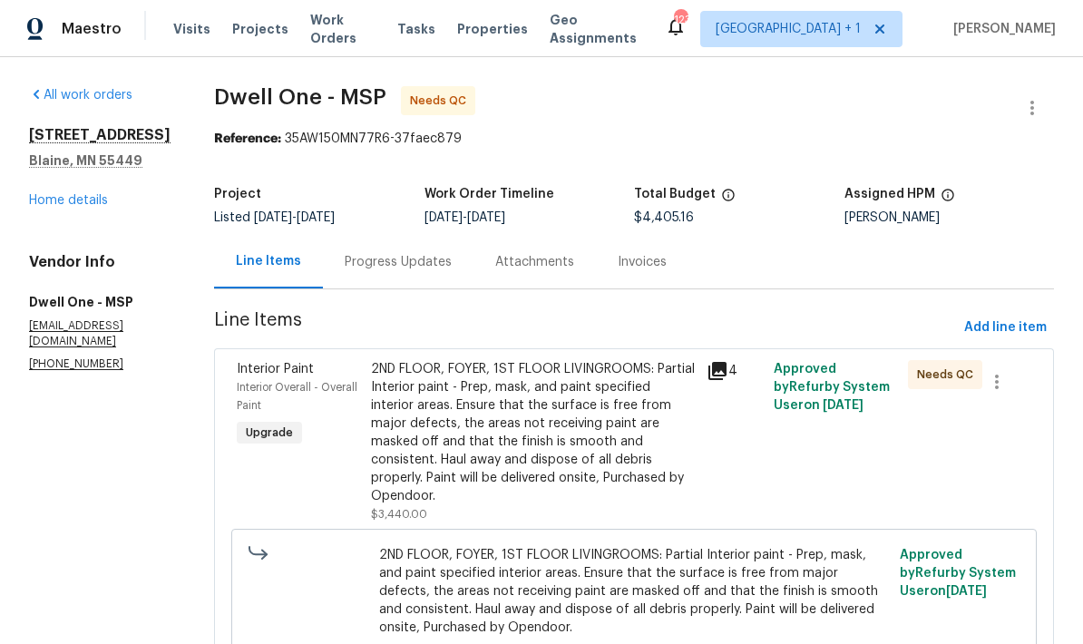
click at [378, 253] on div "Progress Updates" at bounding box center [398, 262] width 107 height 18
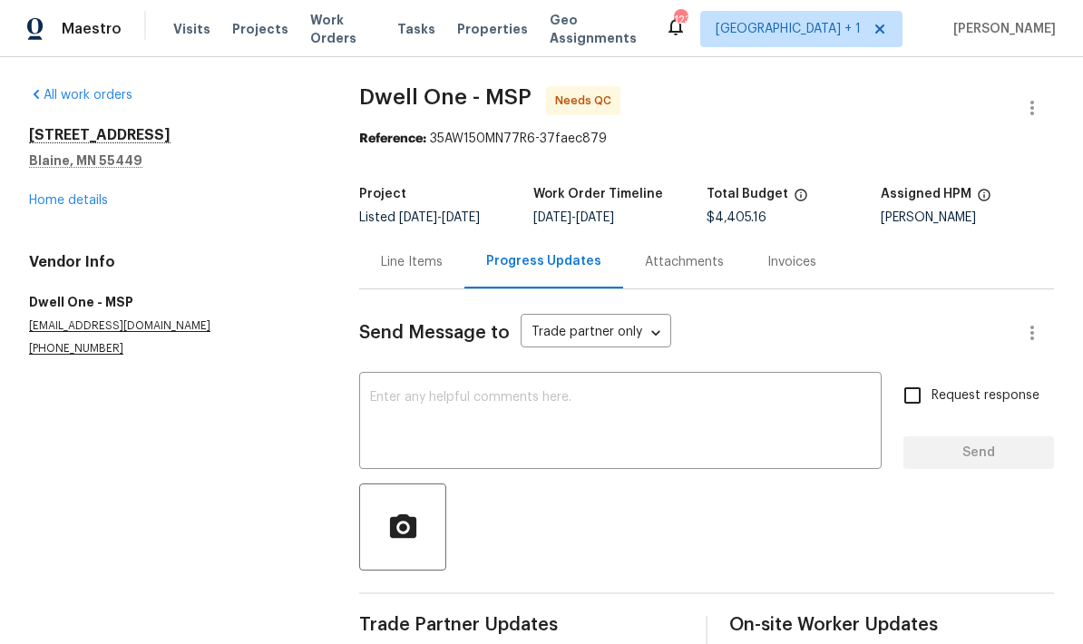
click at [522, 391] on textarea at bounding box center [620, 422] width 501 height 63
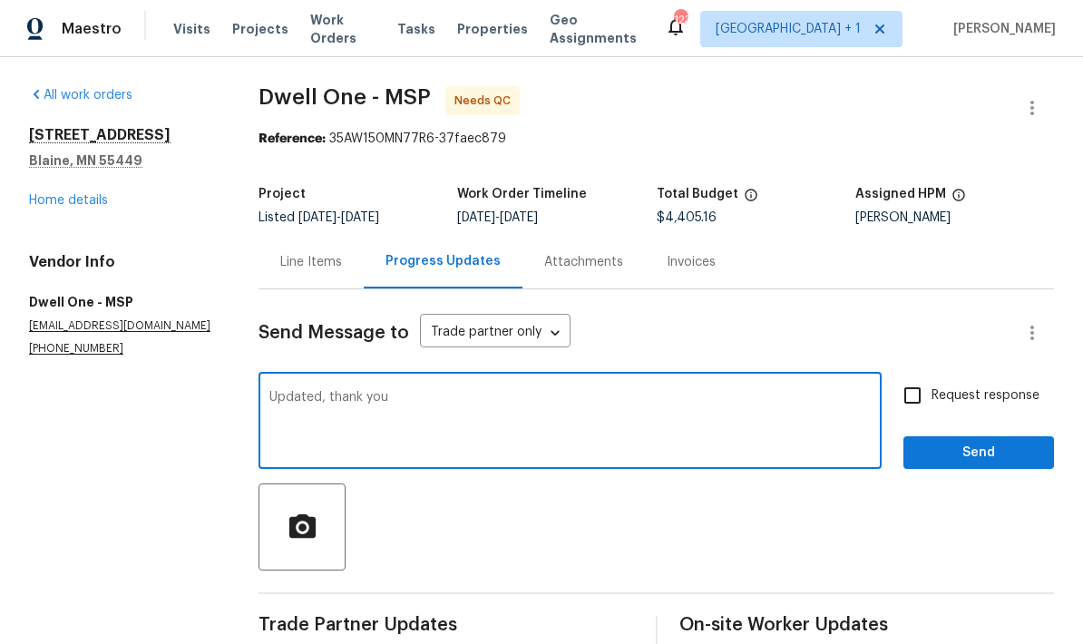
type textarea "Updated, thank you"
click at [756, 442] on span "Send" at bounding box center [979, 453] width 122 height 23
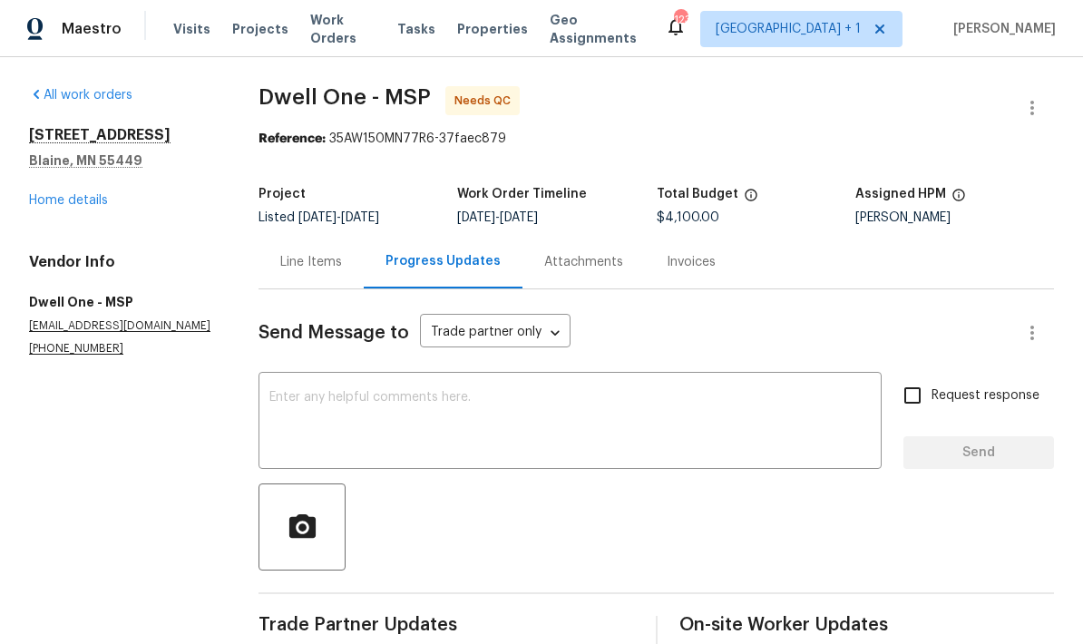
scroll to position [0, 0]
click at [525, 630] on span "Trade Partner Updates" at bounding box center [446, 625] width 375 height 18
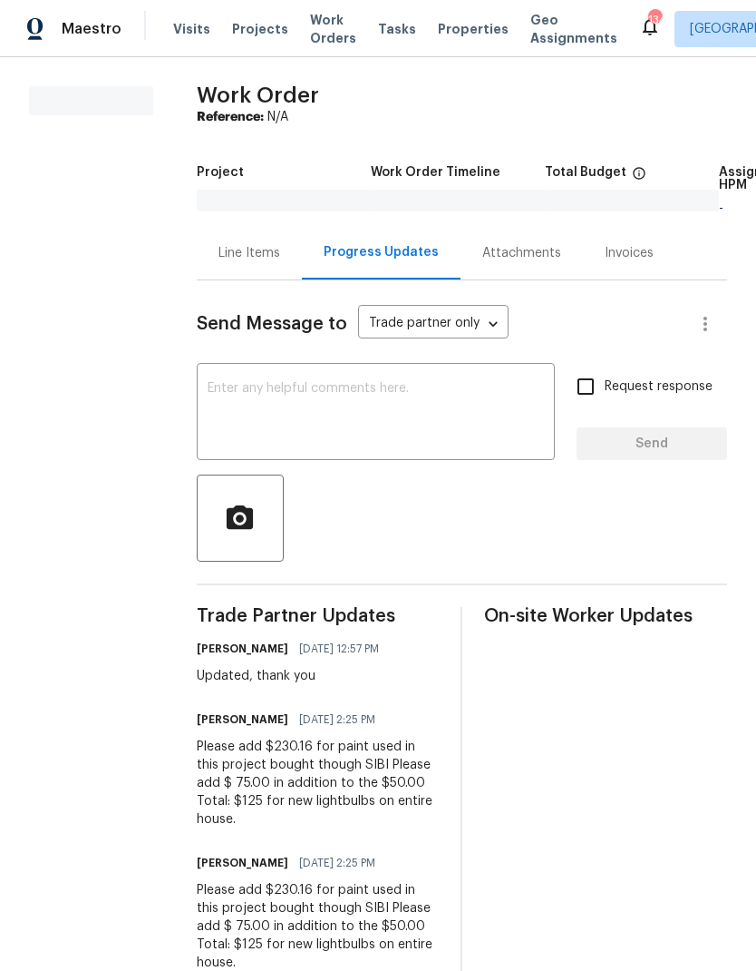
click at [256, 250] on div "Line Items" at bounding box center [250, 253] width 62 height 18
